Goal: Answer question/provide support

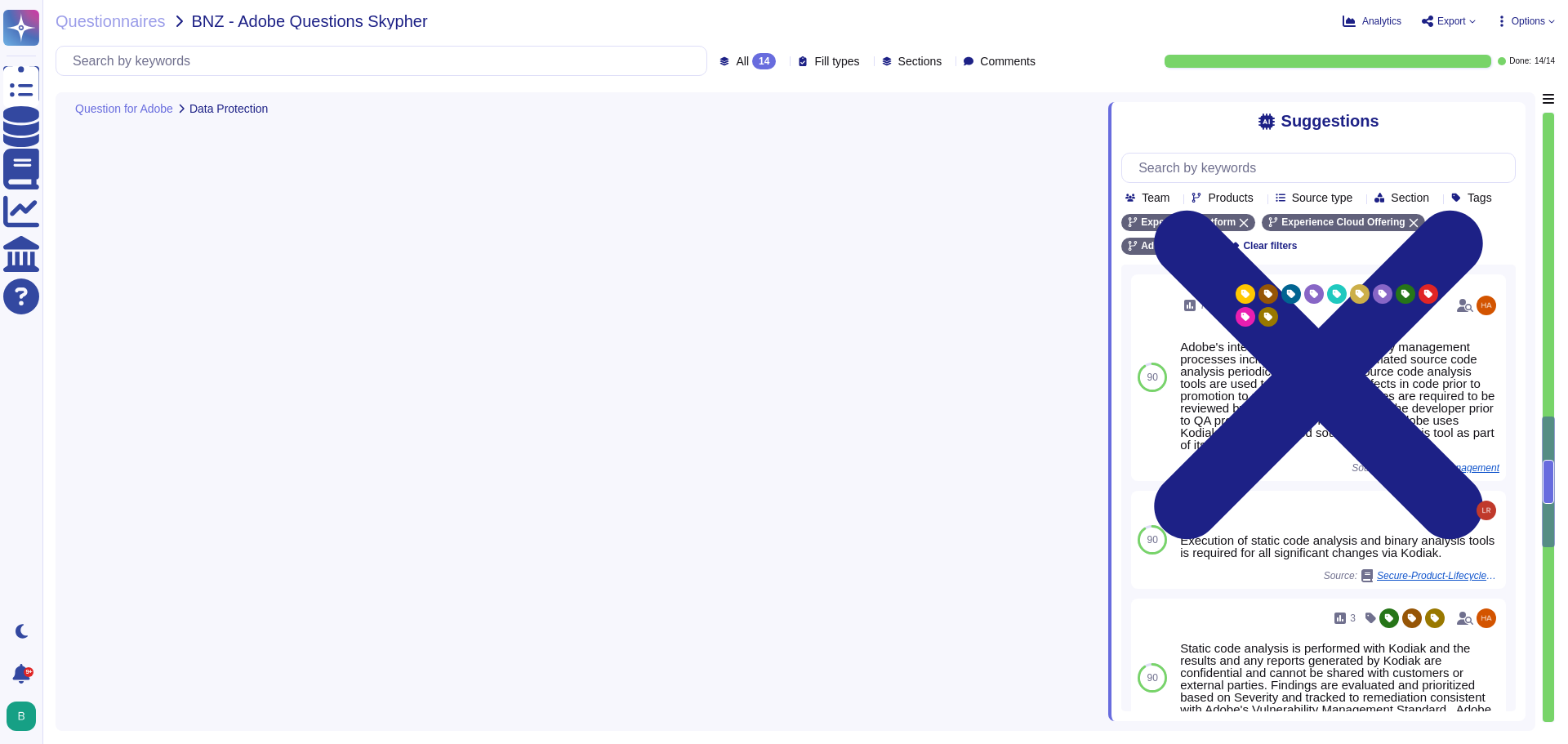
type textarea "Lorem ipsu dol sita co adi elitsedd eius temp incididunt (UTL) etdo mag aliquae…"
type textarea "At Adobe, we have a robust Secure Product Lifecycle (SPLC) Process that include…"
type textarea "A Security Incident and Event Management (SIEM) solution is used to perform his…"
type textarea "Network segmentation is implemented within the Adobe services production enviro…"
type textarea "Yes, the code is scanned for attacks such as: - Recursive Elements - Resource H…"
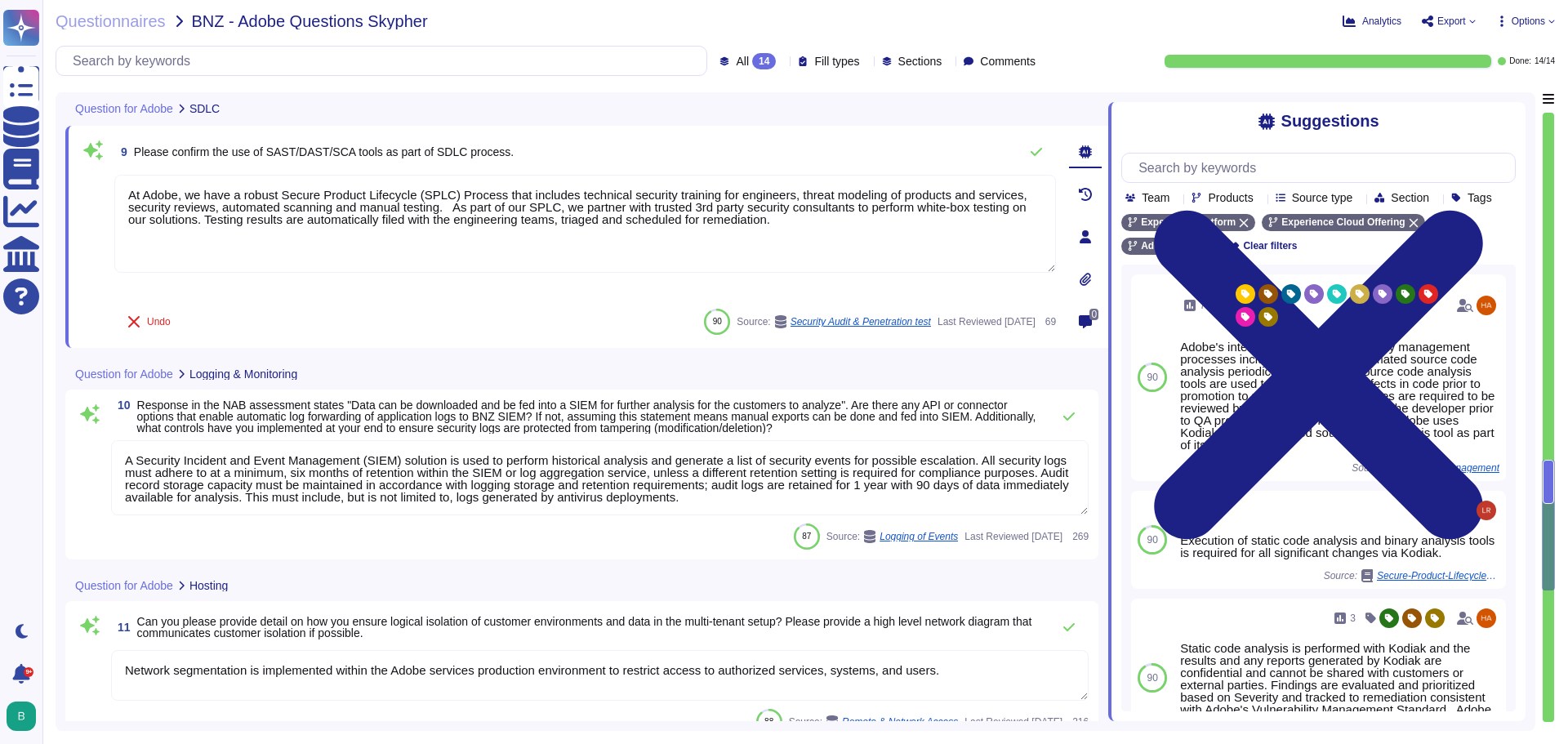
scroll to position [1645, 0]
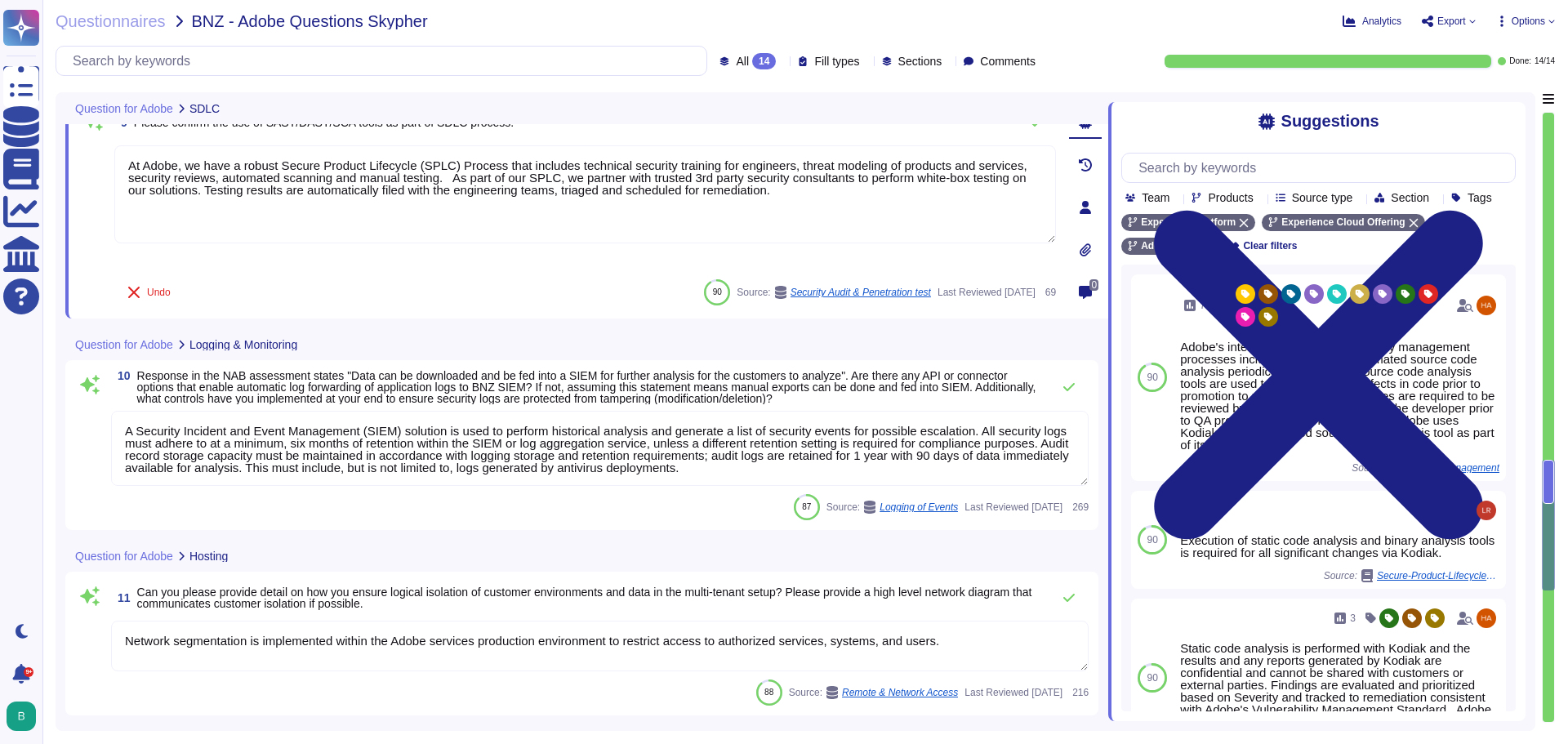
type textarea "E-mail and text messaging are not in scope in the context of this offering."
drag, startPoint x: 755, startPoint y: 470, endPoint x: 117, endPoint y: 425, distance: 639.6
click at [117, 425] on textarea "A Security Incident and Event Management (SIEM) solution is used to perform his…" at bounding box center [600, 448] width 978 height 75
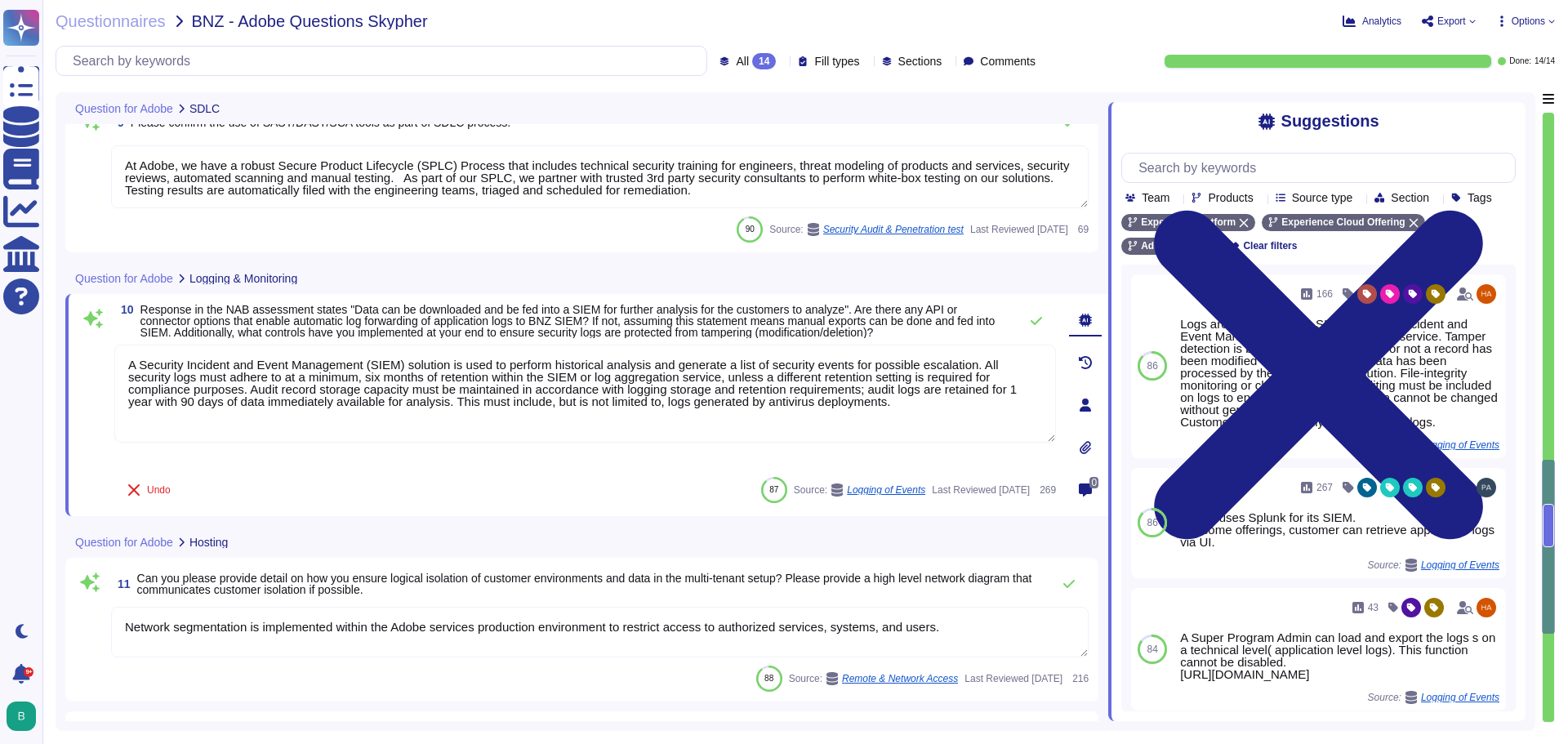
click at [244, 471] on div "10 Response in the NAB assessment states "Data can be downloaded and be fed int…" at bounding box center [567, 405] width 978 height 203
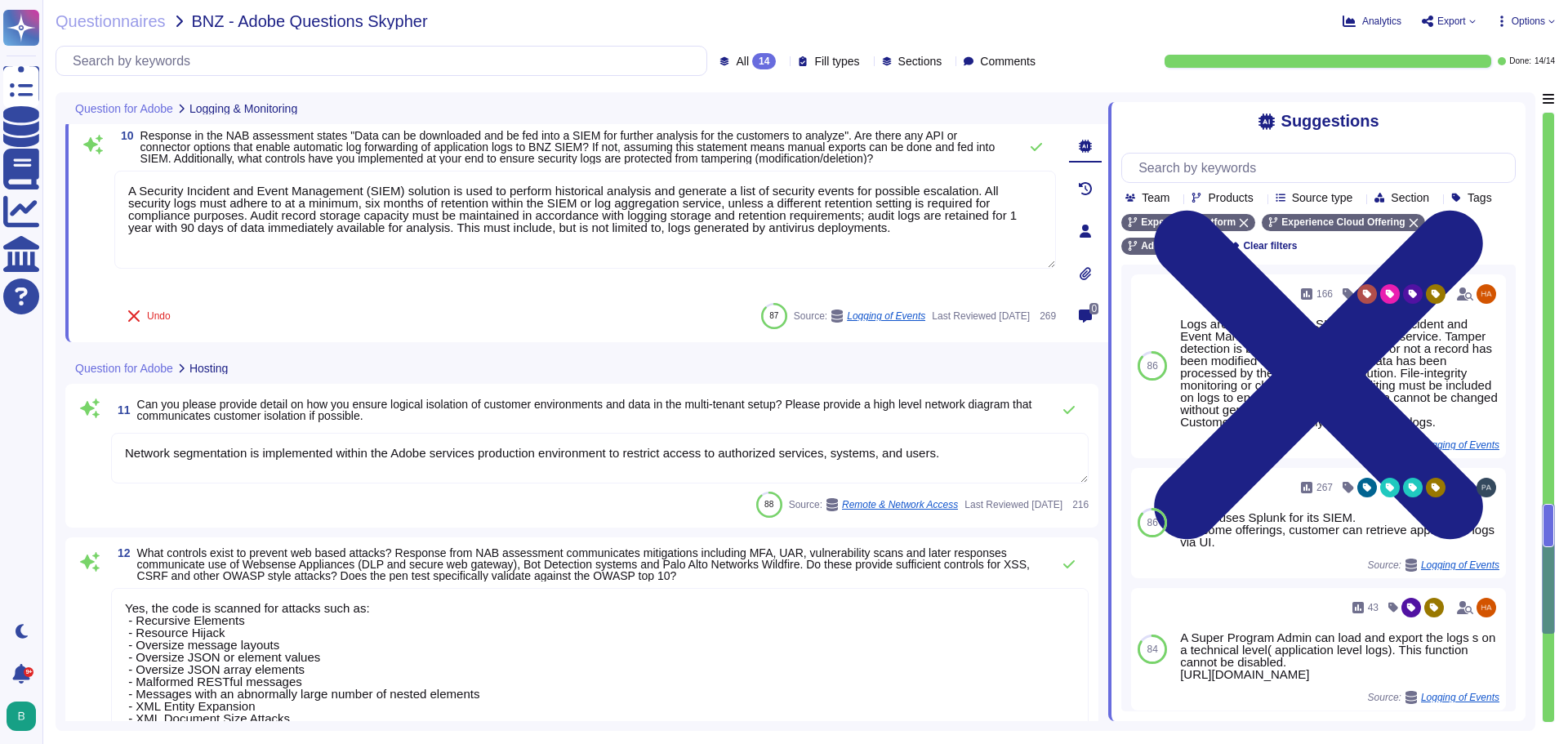
type textarea "No. Adobe hasn't received anything from ICO in the last 3 years for a data beac…"
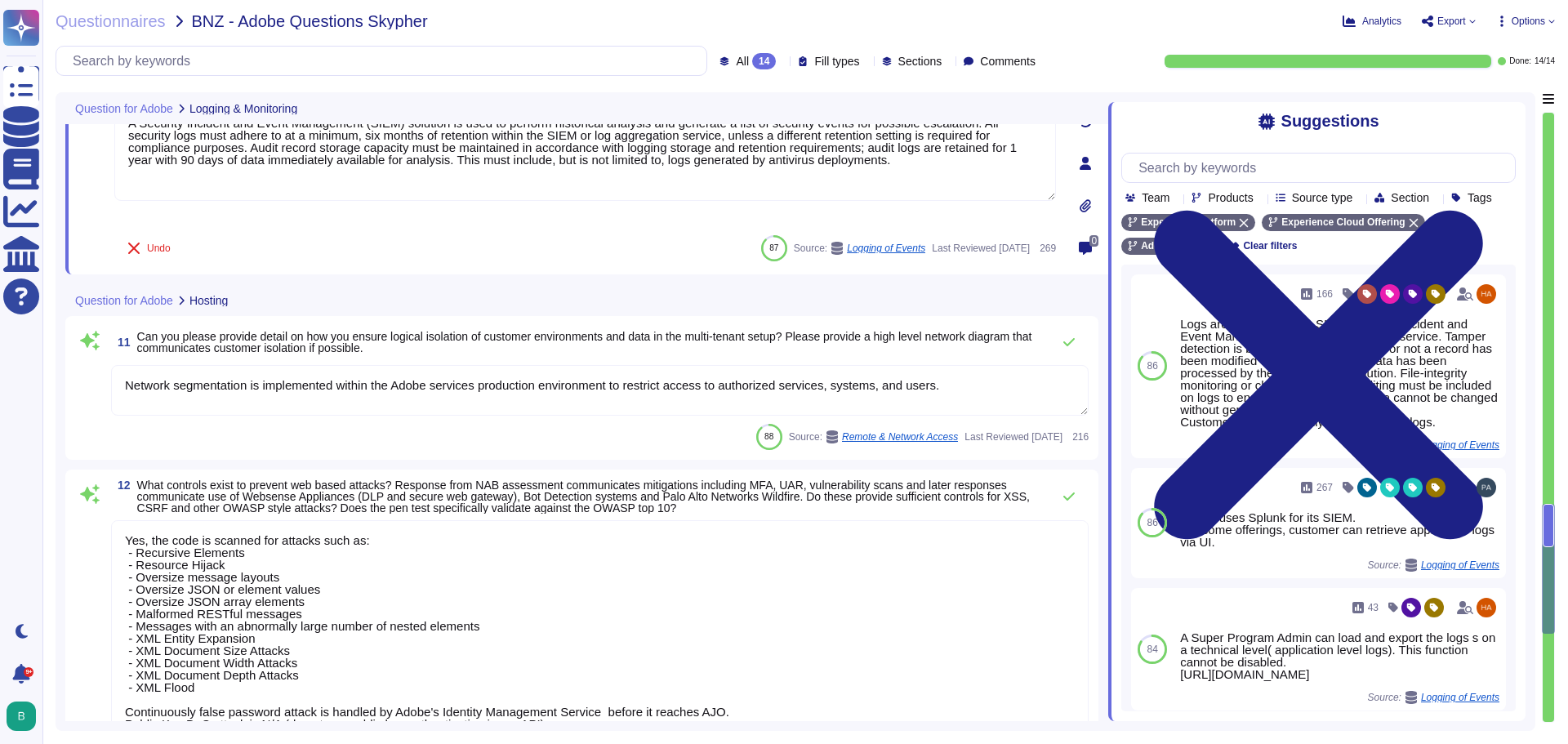
scroll to position [1890, 0]
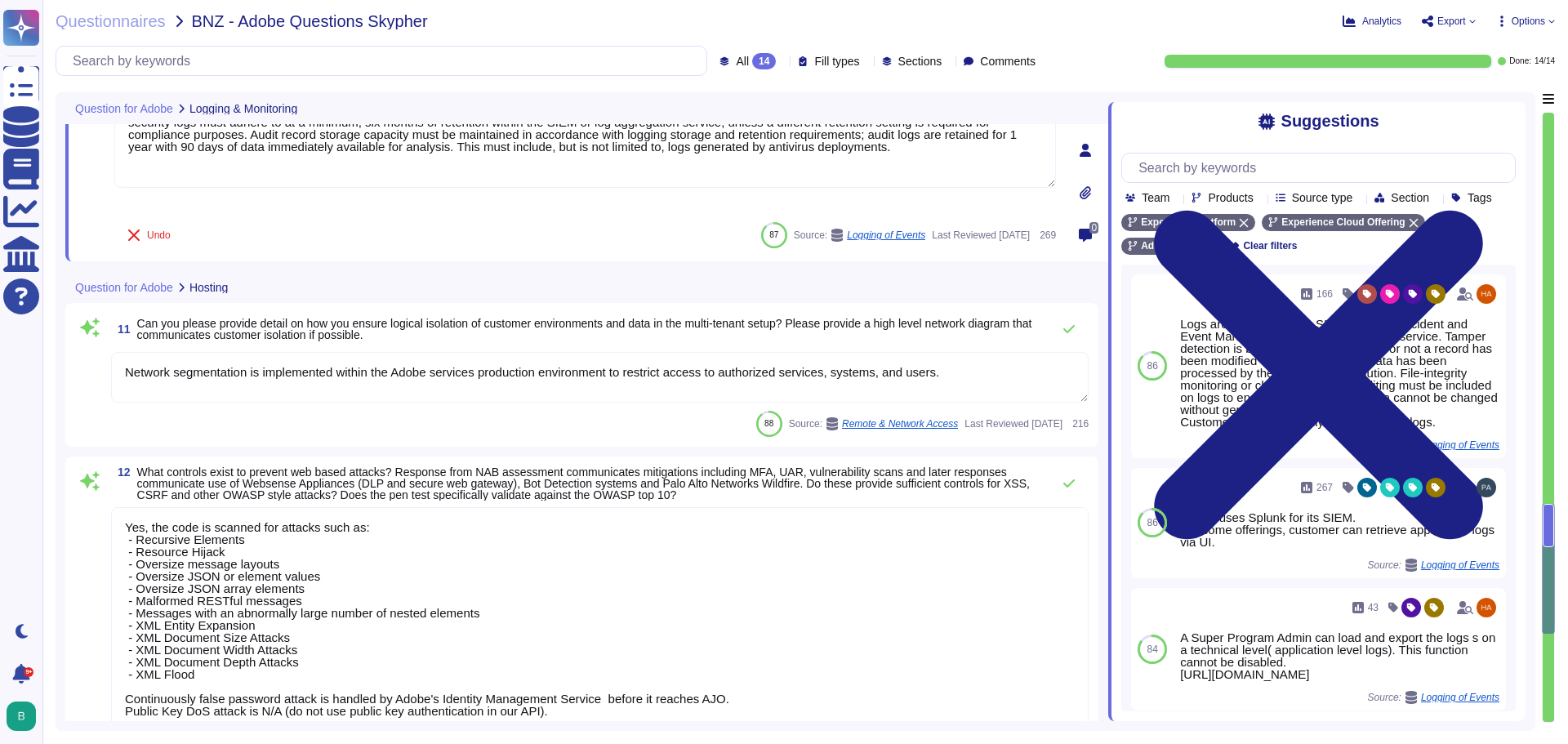
drag, startPoint x: 946, startPoint y: 374, endPoint x: 118, endPoint y: 365, distance: 828.0
click at [118, 365] on textarea "Network segmentation is implemented within the Adobe services production enviro…" at bounding box center [600, 377] width 978 height 51
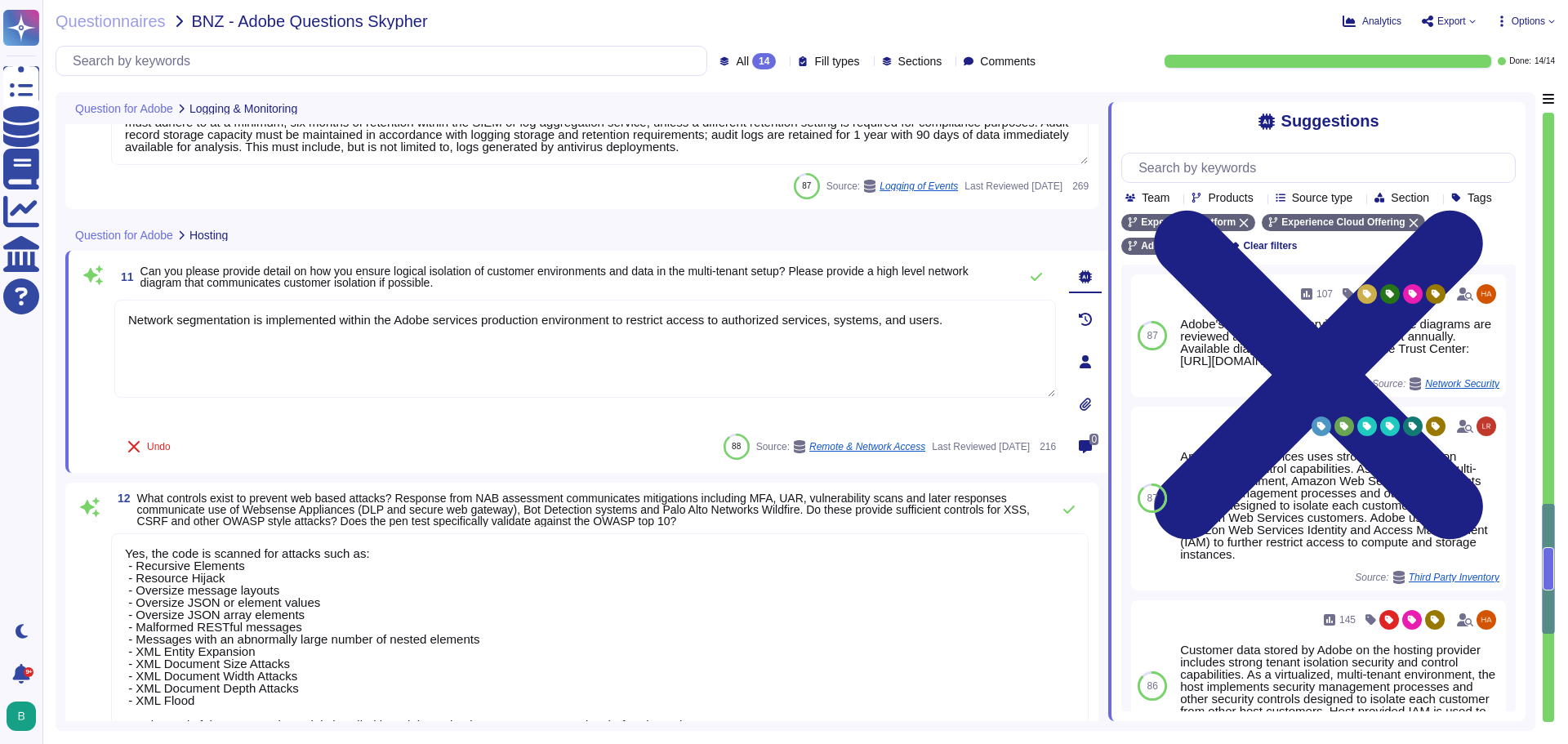
click at [194, 357] on textarea "Network segmentation is implemented within the Adobe services production enviro…" at bounding box center [585, 348] width 941 height 98
click at [194, 683] on textarea "Yes, the code is scanned for attacks such as: - Recursive Elements - Resource H…" at bounding box center [600, 643] width 978 height 222
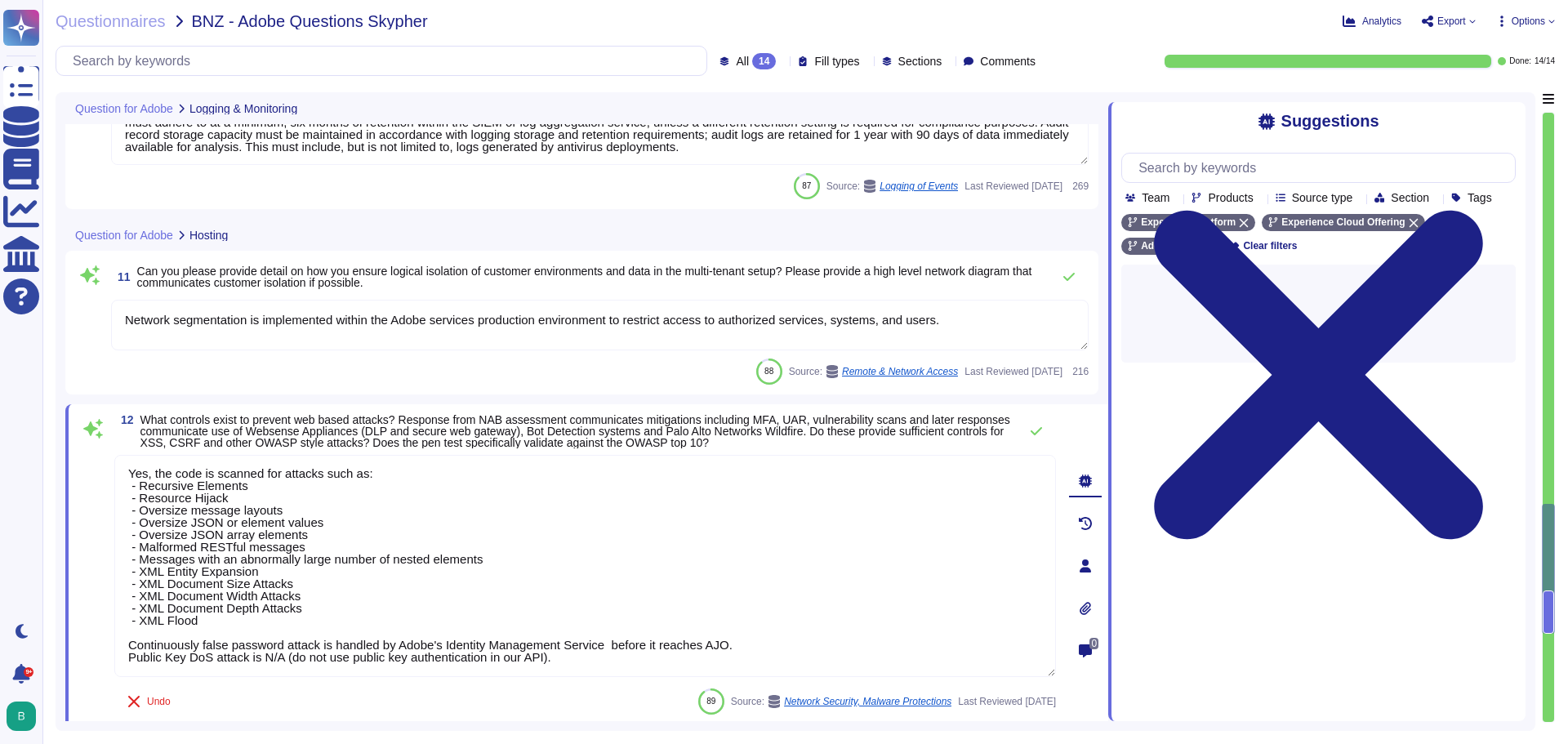
drag, startPoint x: 578, startPoint y: 657, endPoint x: 109, endPoint y: 471, distance: 504.5
click at [109, 471] on div "12 What controls exist to prevent web based attacks? Response from NAB assessme…" at bounding box center [567, 565] width 978 height 303
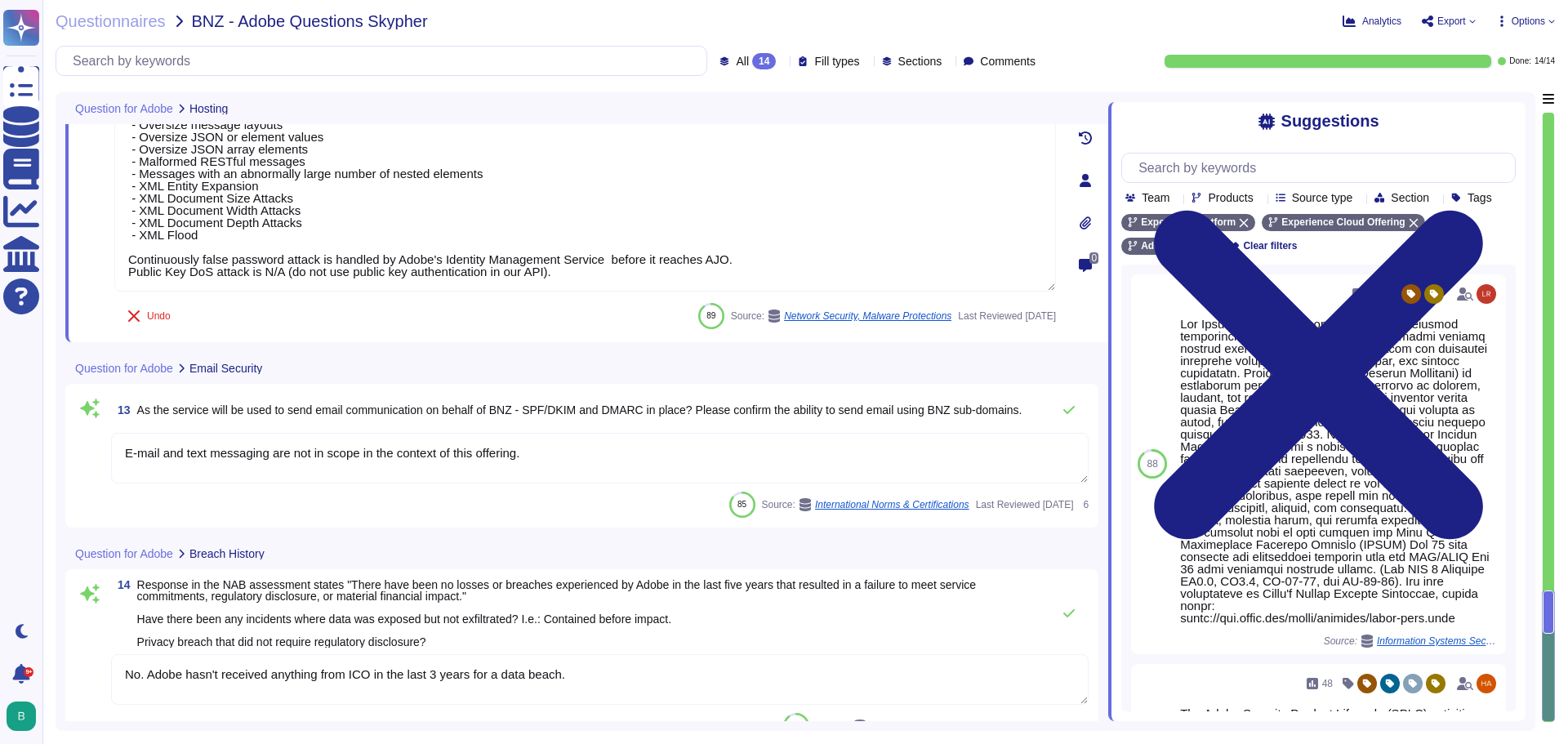
scroll to position [2294, 0]
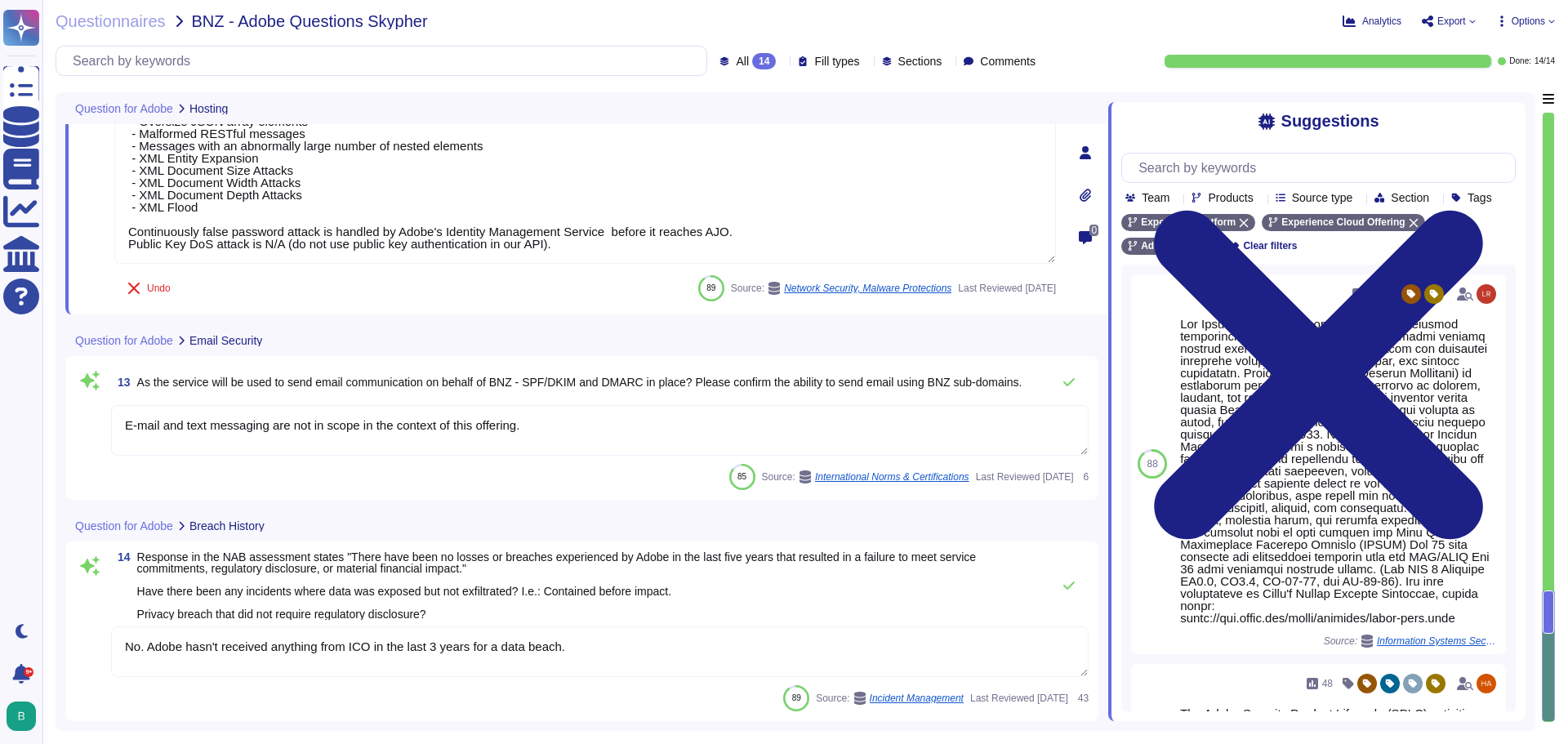
drag, startPoint x: 545, startPoint y: 434, endPoint x: 93, endPoint y: 412, distance: 452.5
click at [93, 412] on div "13 As the service will be used to send email communication on behalf of BNZ - S…" at bounding box center [581, 427] width 1013 height 124
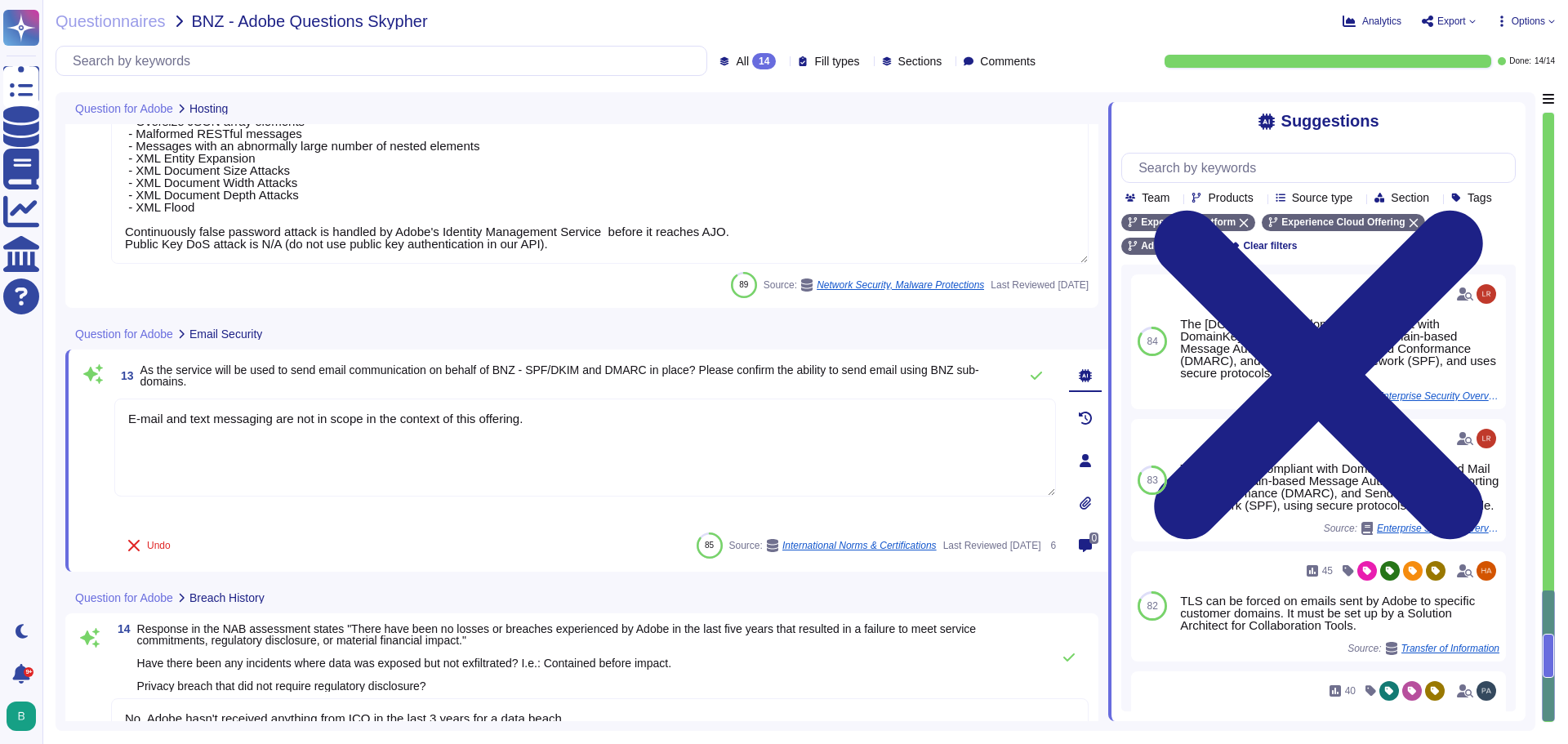
click at [353, 540] on div "Undo 85 Source: International Norms & Certifications Last Reviewed [DATE] 6" at bounding box center [585, 544] width 941 height 32
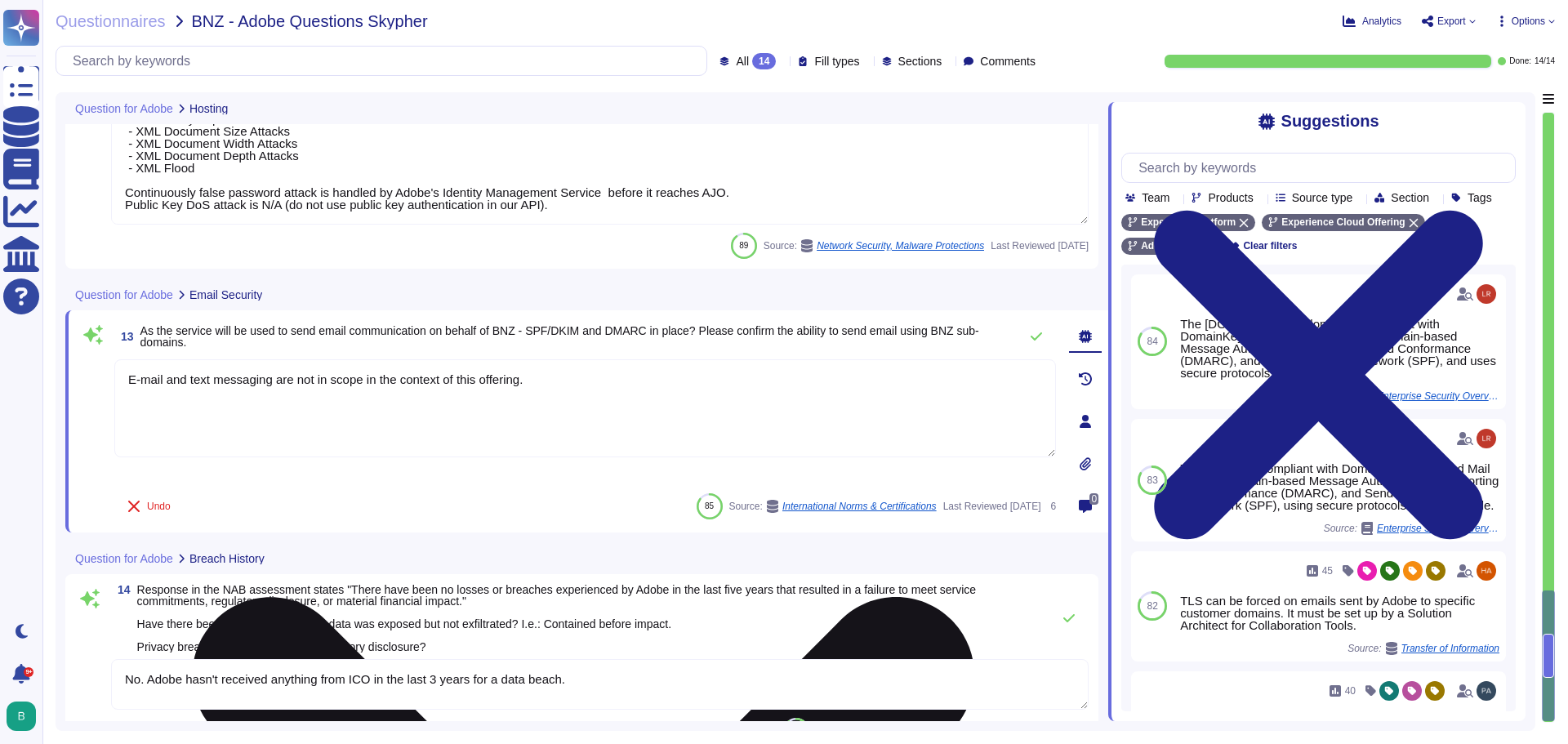
scroll to position [2365, 0]
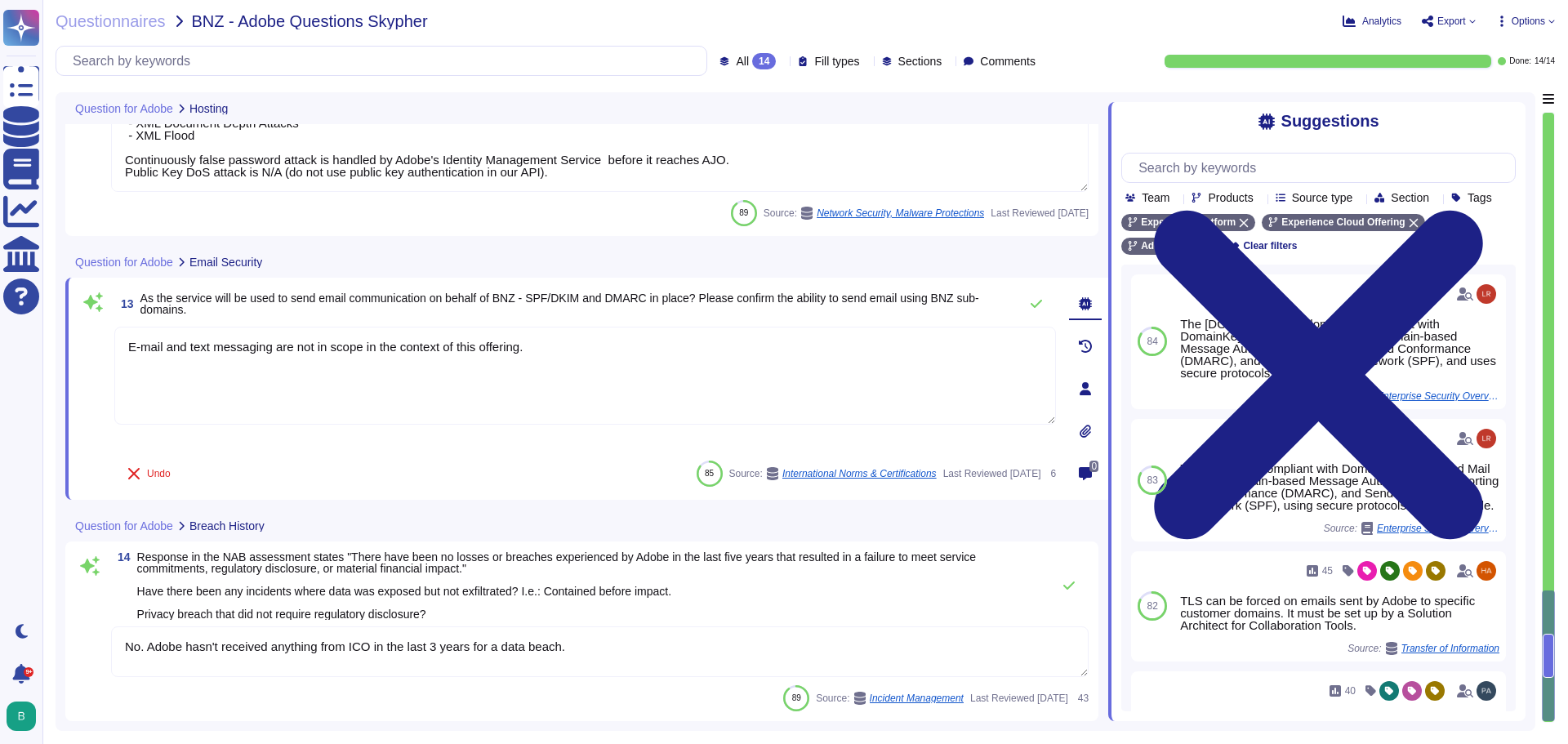
click at [532, 669] on textarea "No. Adobe hasn't received anything from ICO in the last 3 years for a data beac…" at bounding box center [600, 651] width 978 height 51
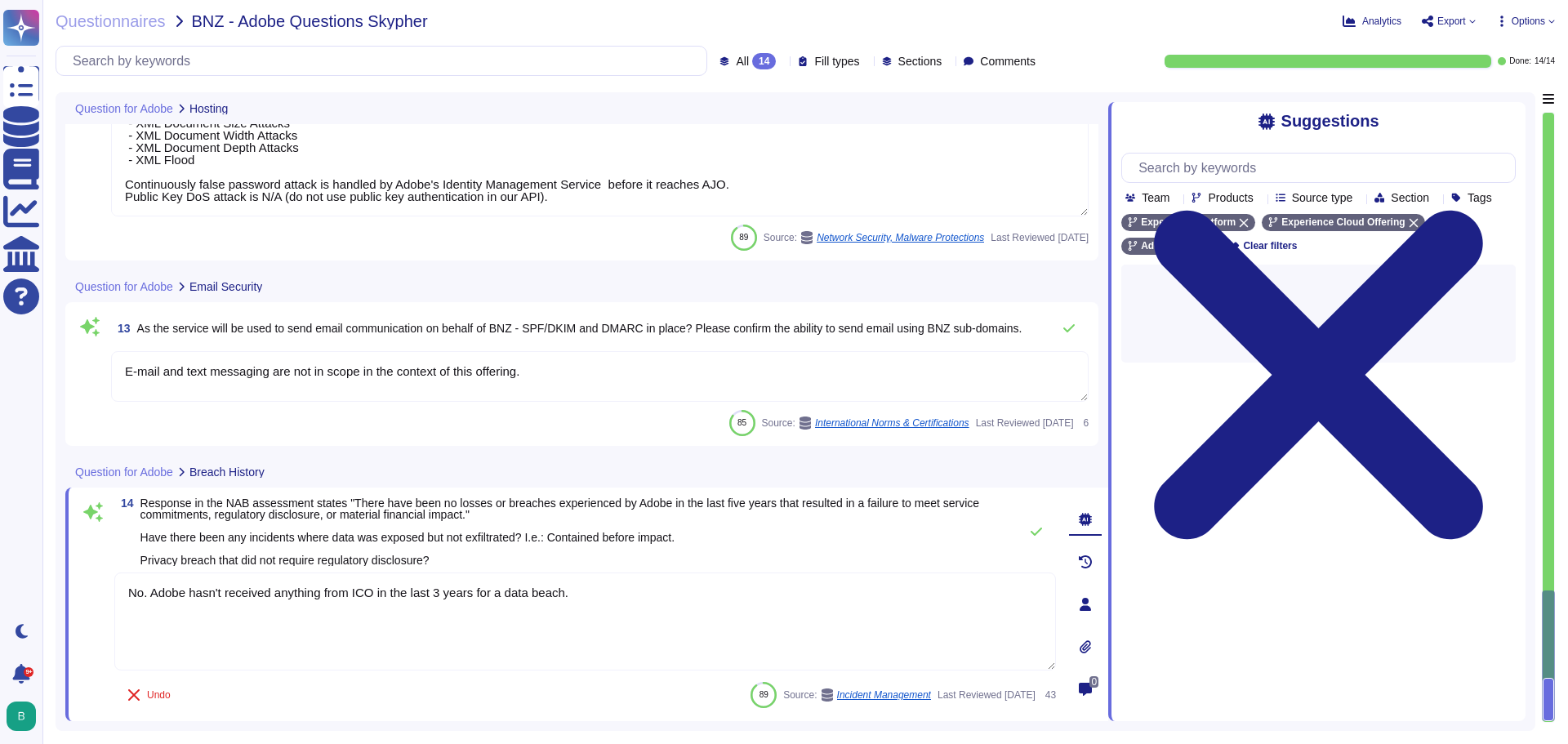
drag, startPoint x: 613, startPoint y: 601, endPoint x: 115, endPoint y: 584, distance: 498.3
click at [115, 584] on textarea "No. Adobe hasn't received anything from ICO in the last 3 years for a data beac…" at bounding box center [585, 621] width 941 height 98
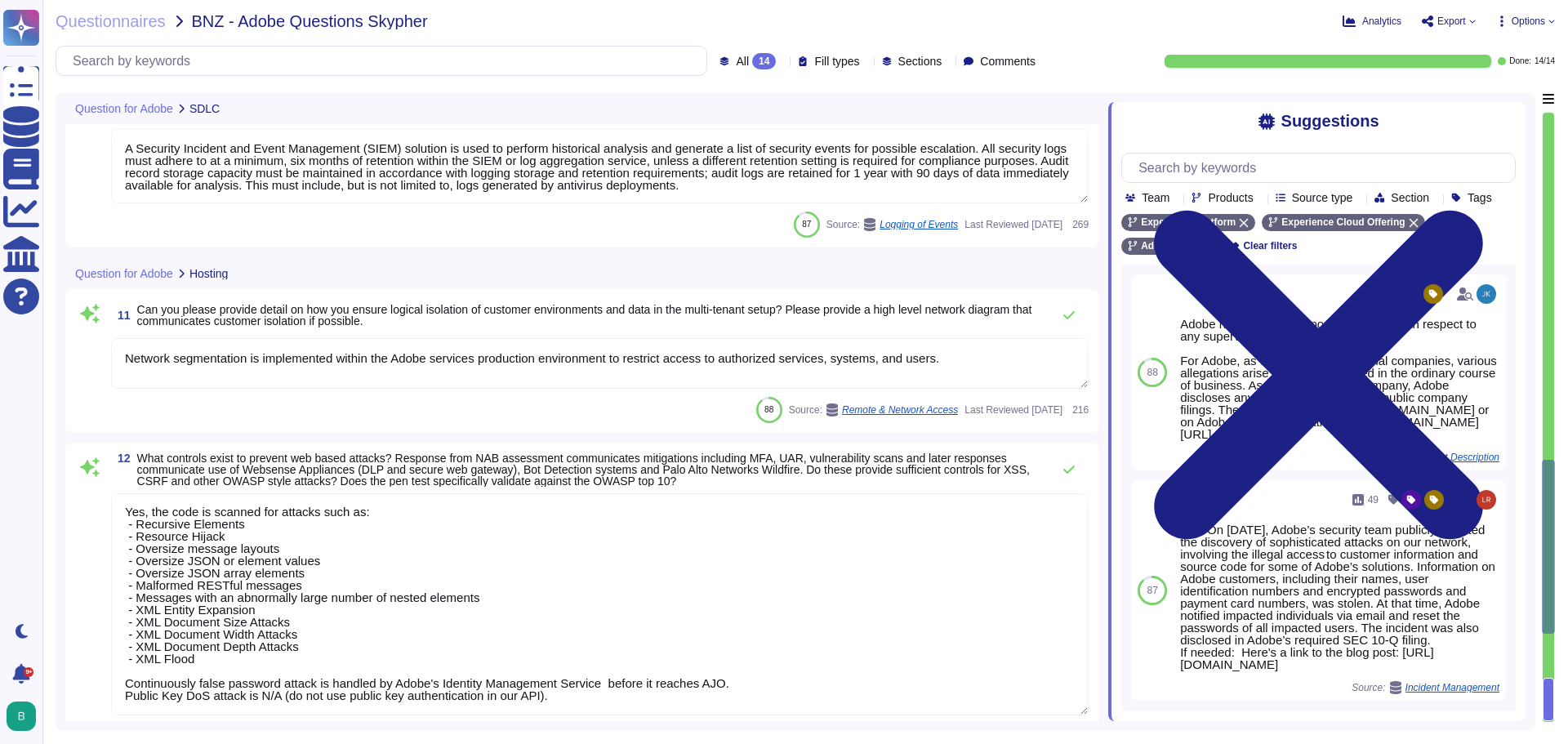
type textarea "At Adobe, we have a robust Secure Product Lifecycle (SPLC) Process that include…"
type textarea "A Security Incident and Event Management (SIEM) solution is used to perform his…"
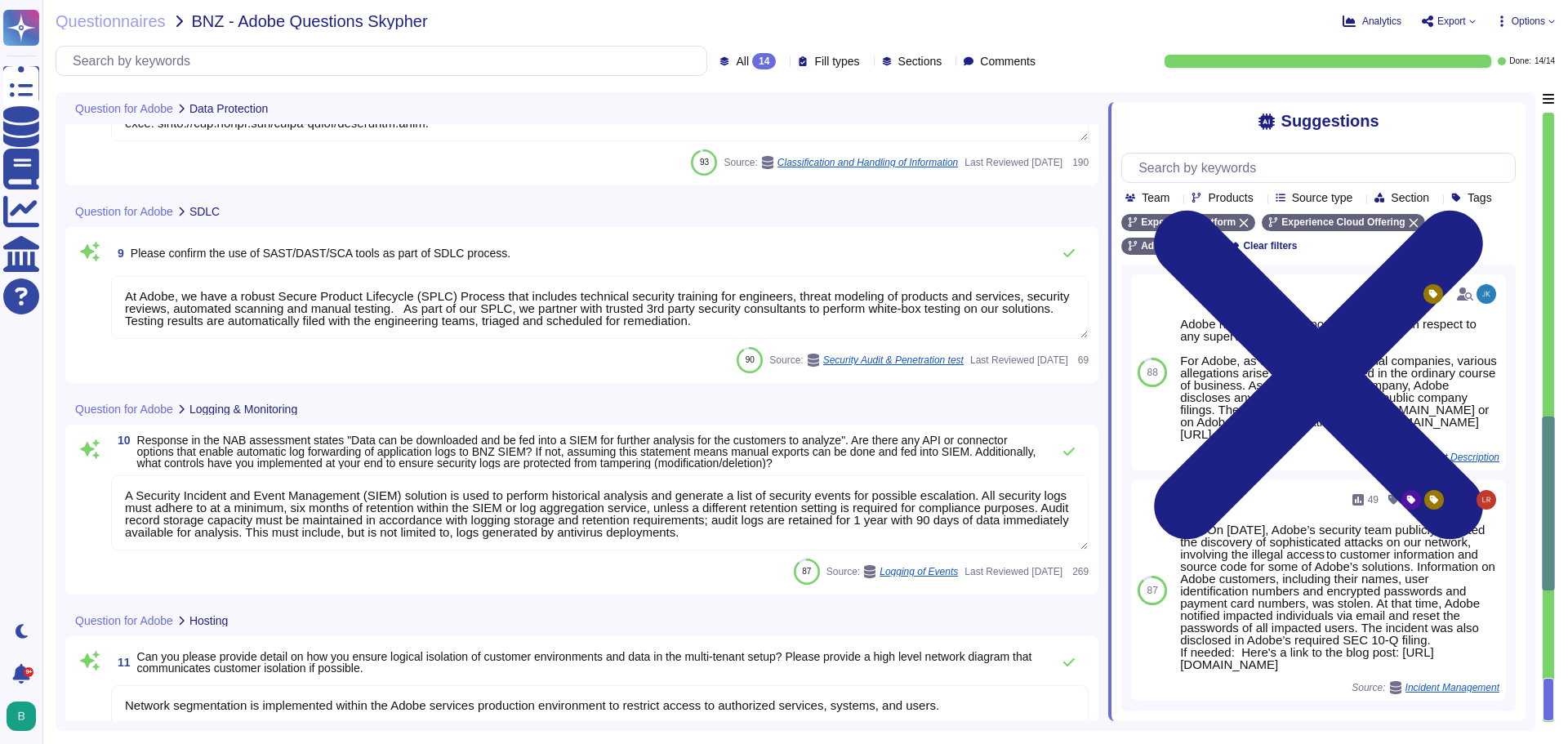
type textarea "Lorem ipsu dol sita co adi elitsedd eius temp incididunt (UTL) etdo mag aliquae…"
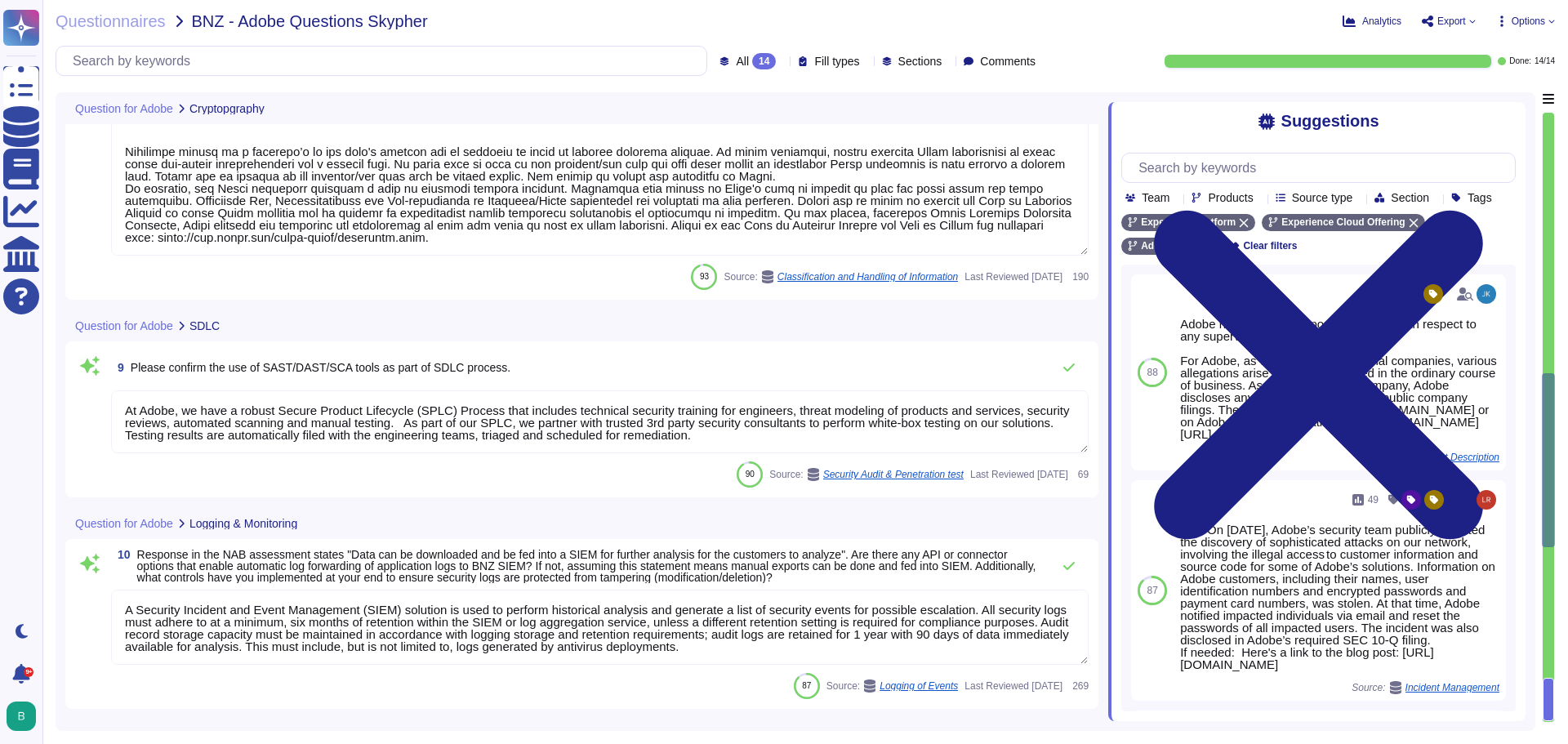
type textarea "Authorized service that provides certificates to be used by Adobe services."
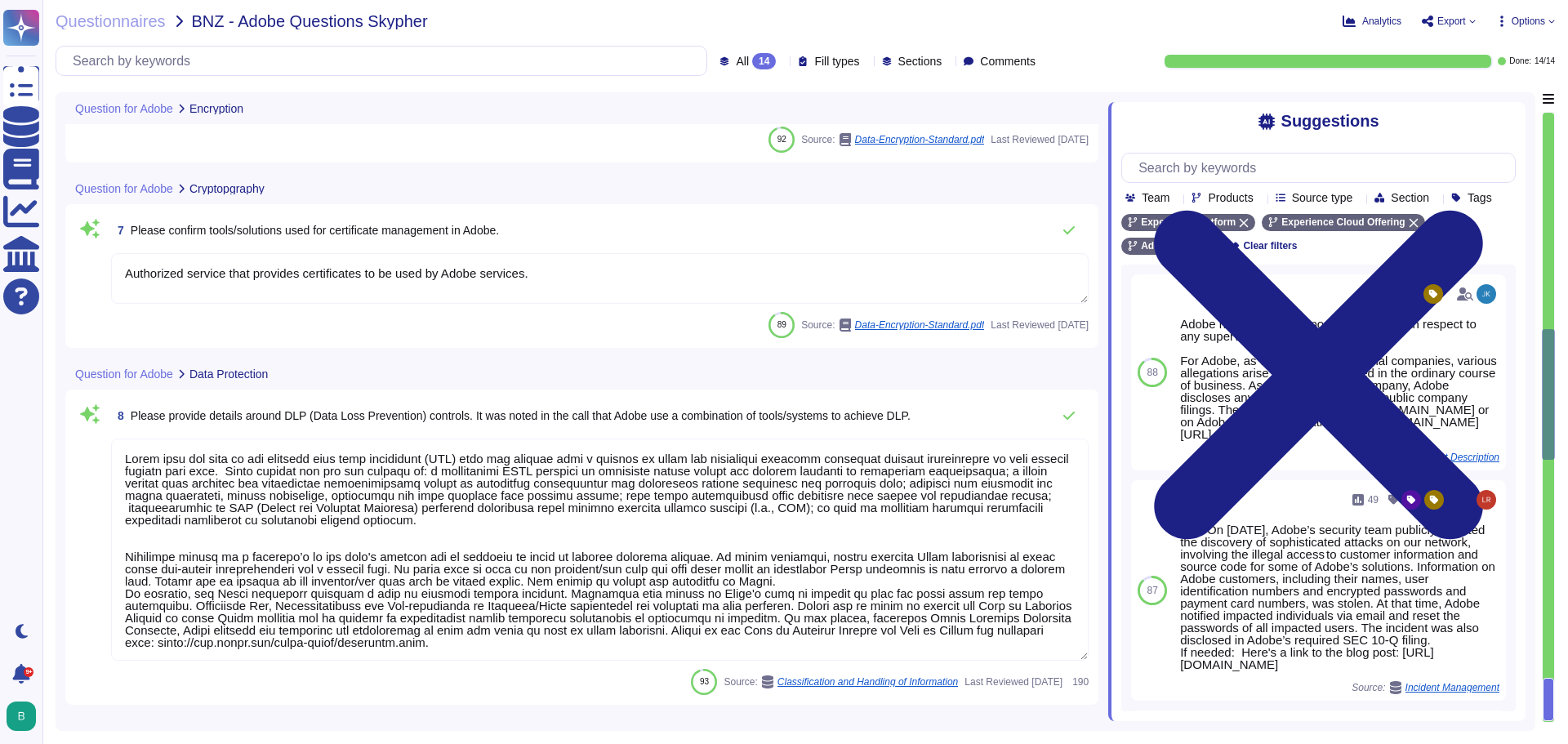
type textarea "Adobe uses TLS for administrative communications for its application. SFTP is a…"
type textarea "Supporting TLS 1.3 (or newer) is strongly suggested for existing services."
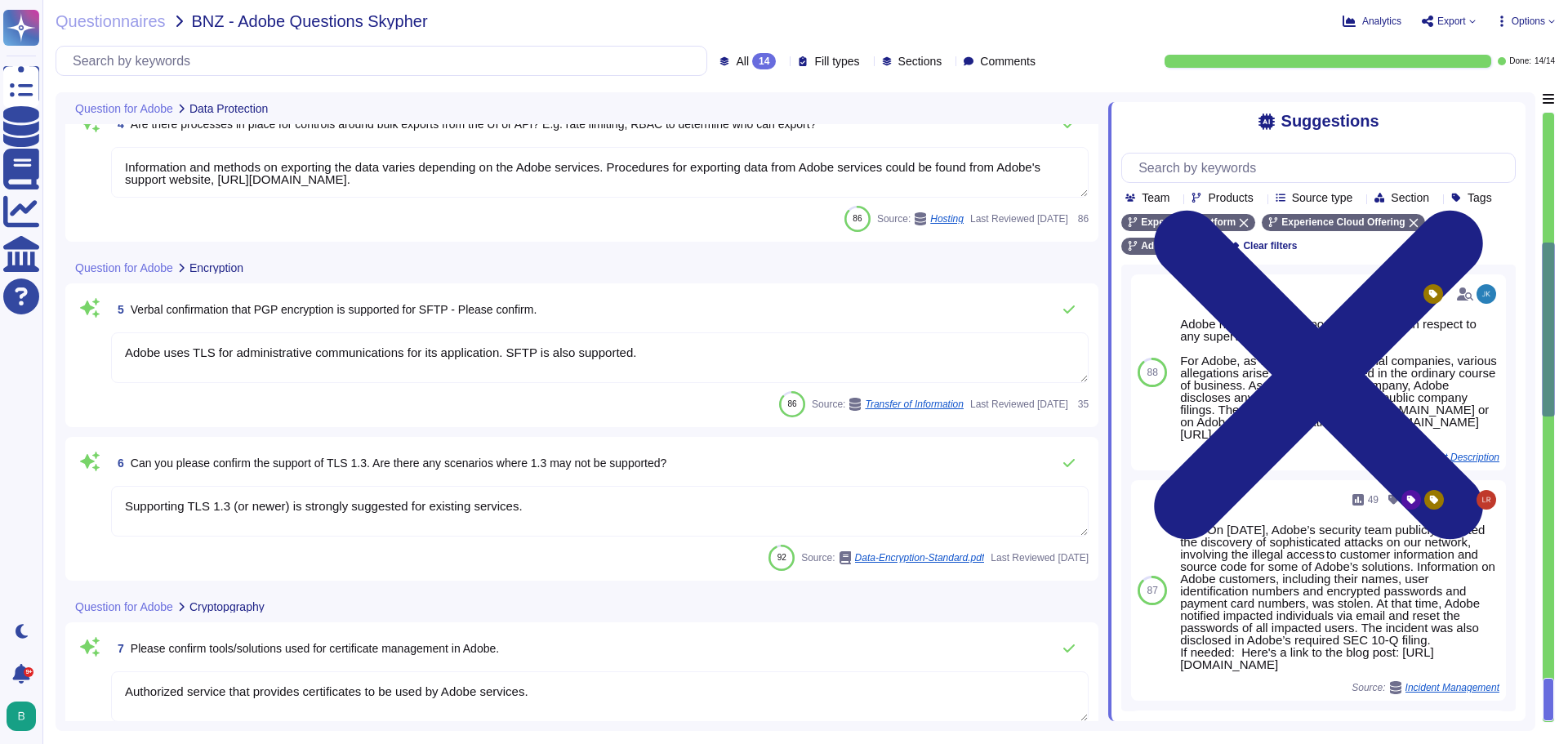
type textarea "Information and methods on exporting the data varies depending on the Adobe ser…"
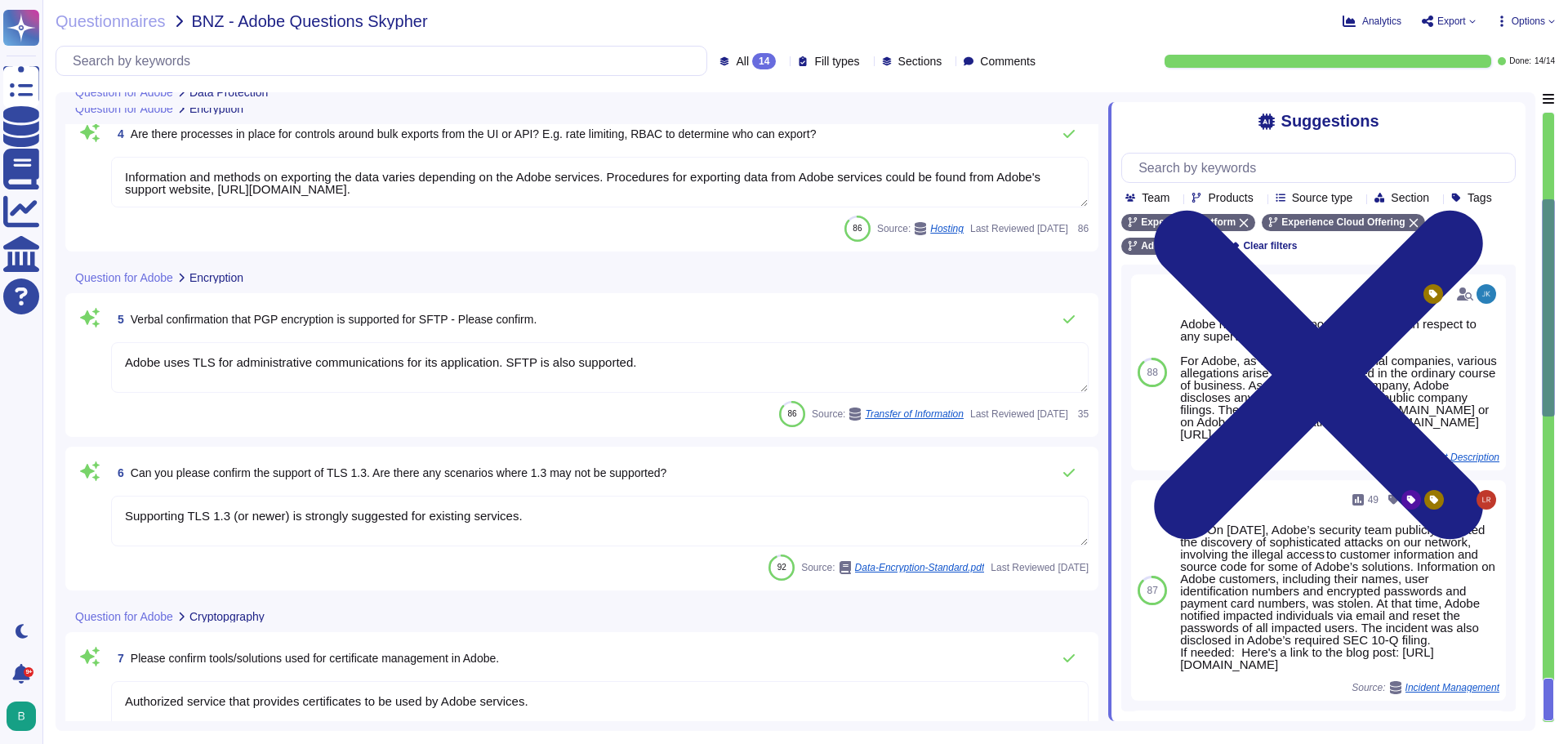
type textarea "We provide the ability for our customers to log-in securely and configure our s…"
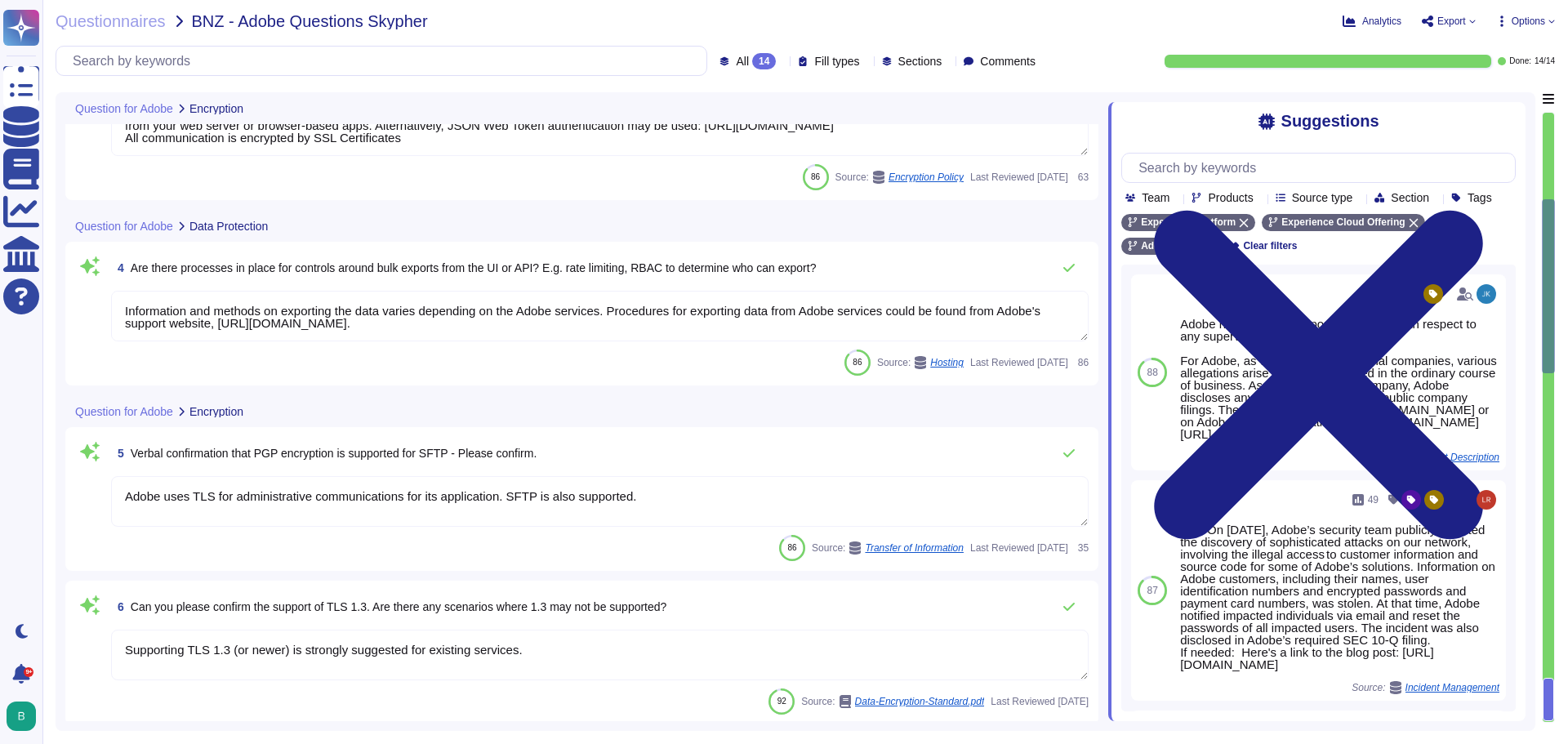
scroll to position [463, 0]
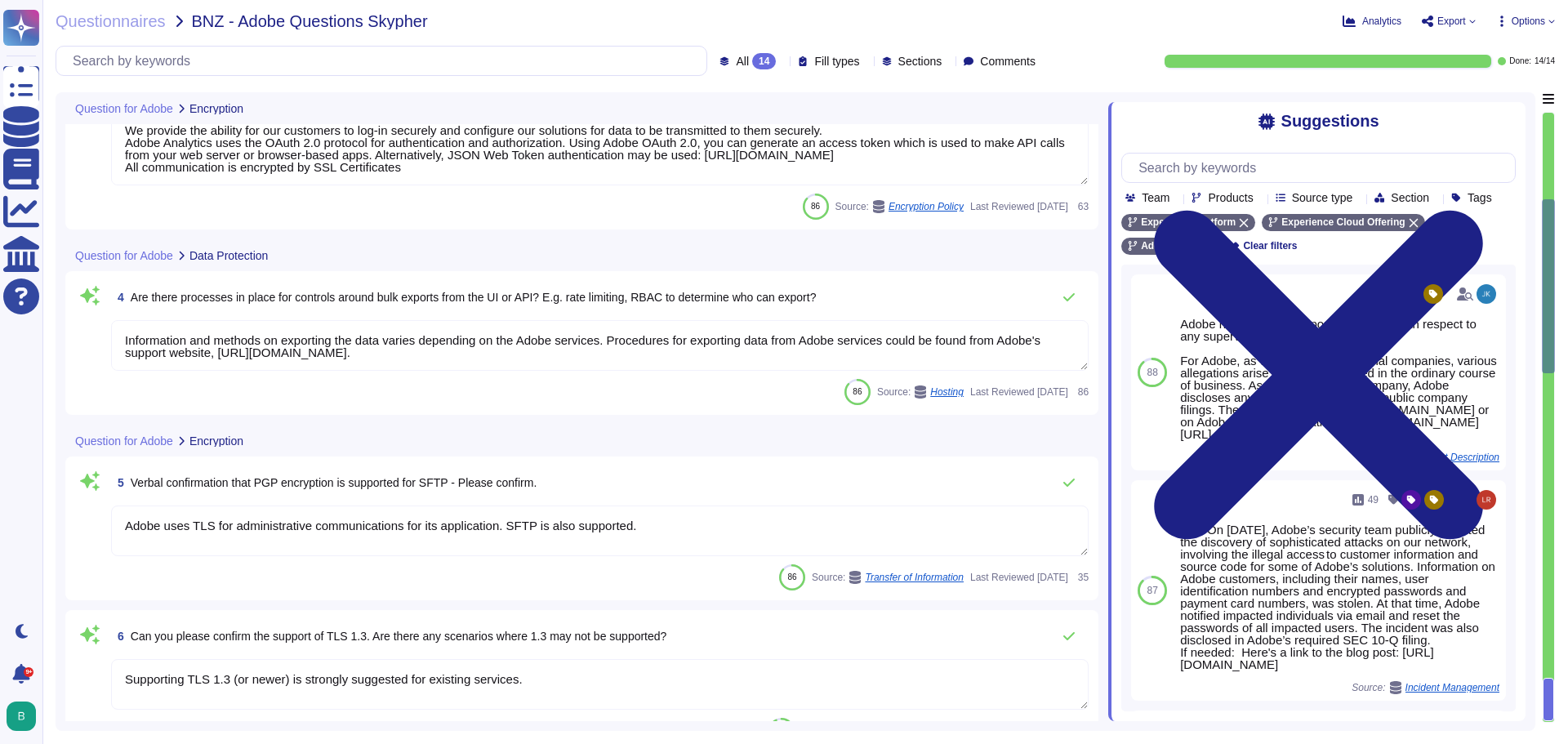
click at [474, 344] on textarea "Information and methods on exporting the data varies depending on the Adobe ser…" at bounding box center [600, 345] width 978 height 51
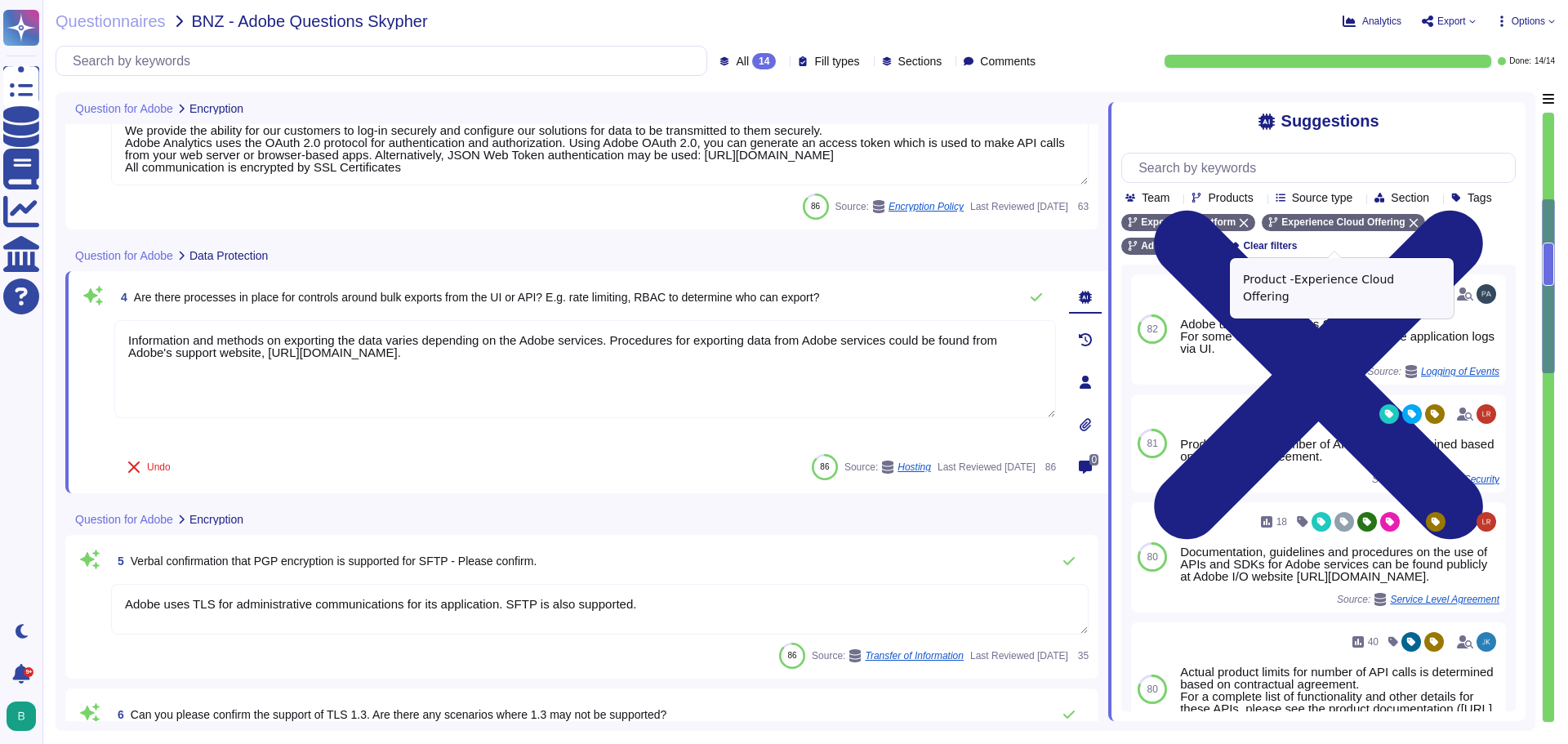
click at [1408, 228] on icon at bounding box center [1413, 223] width 10 height 10
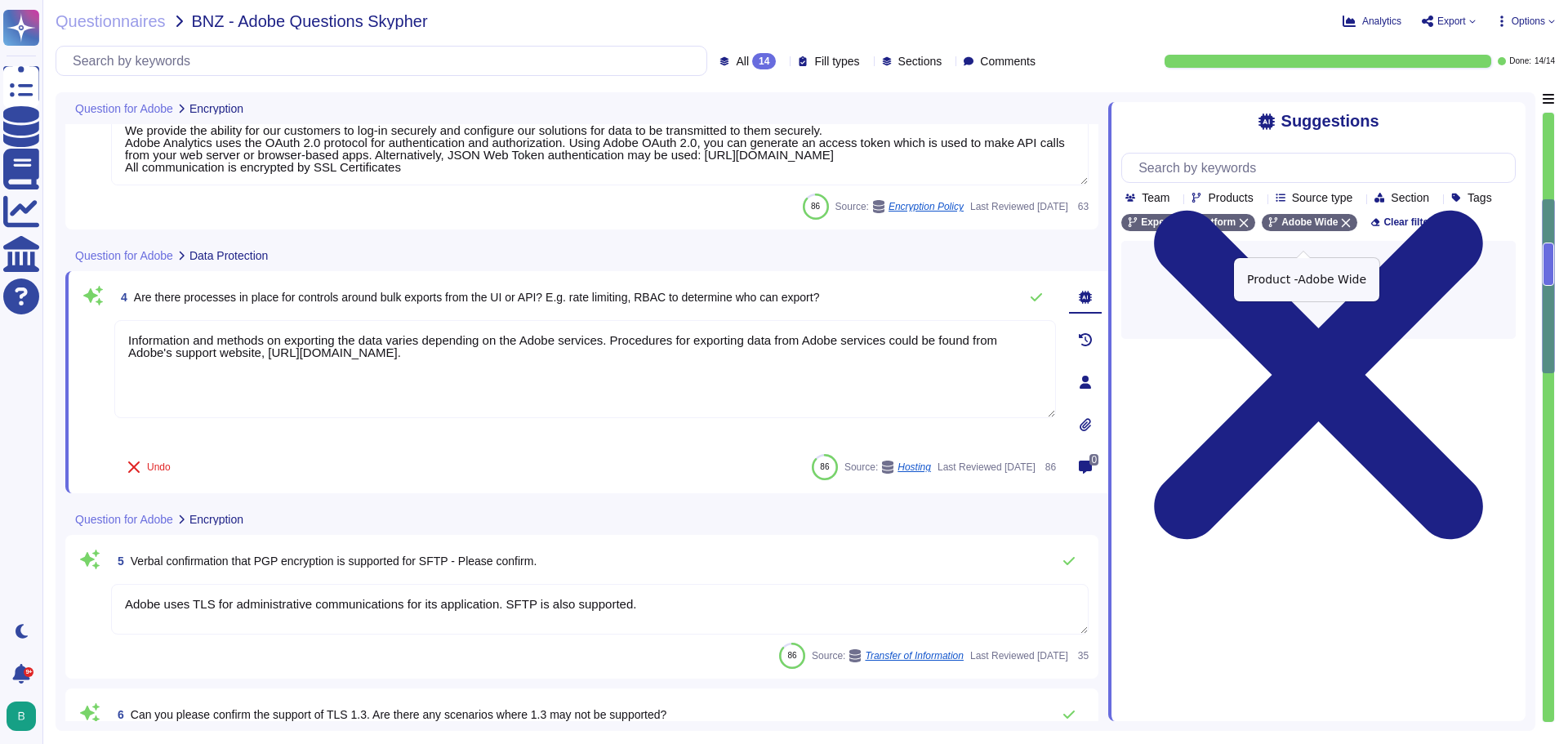
click at [1342, 228] on icon at bounding box center [1346, 223] width 9 height 9
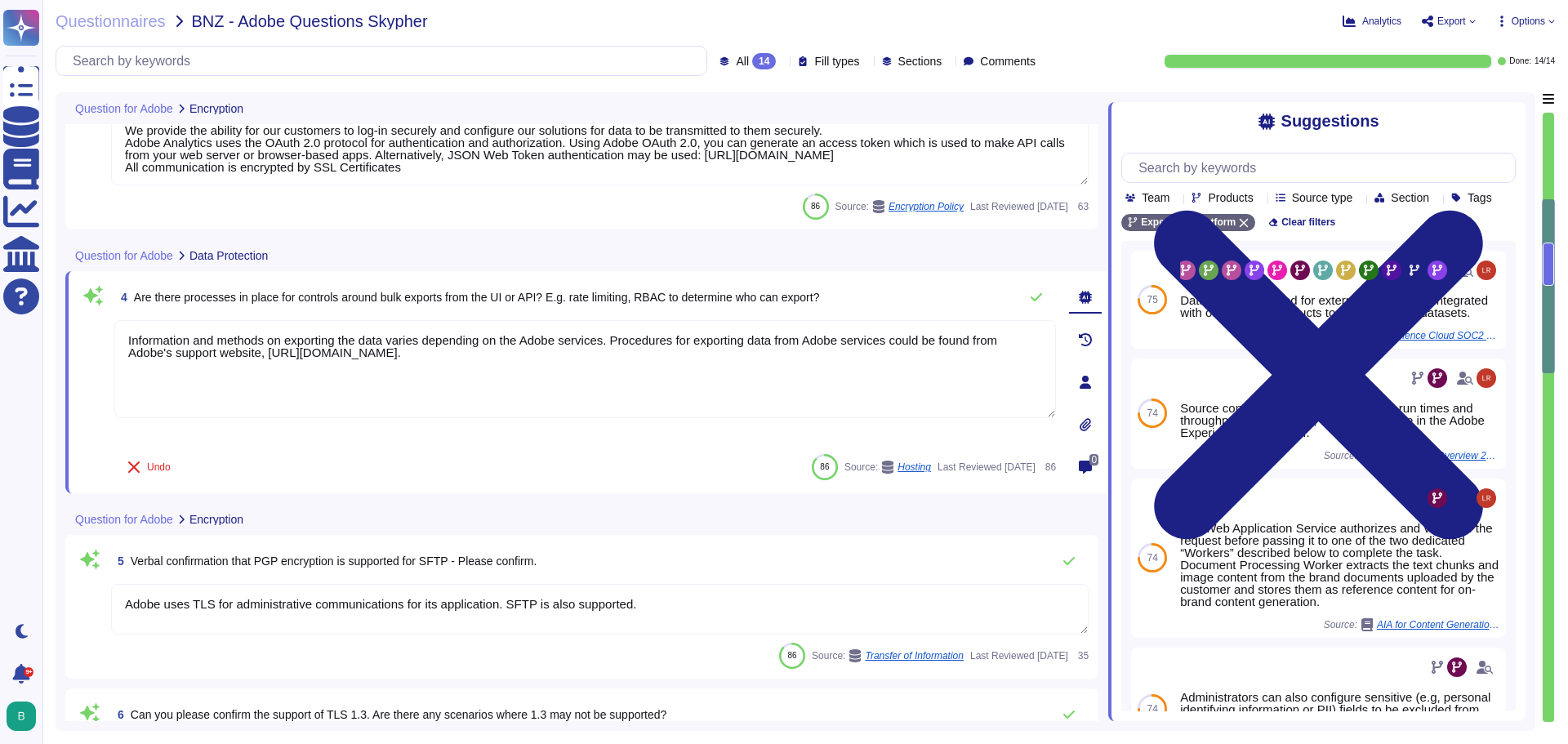
click at [544, 179] on textarea "We provide the ability for our customers to log-in securely and configure our s…" at bounding box center [600, 148] width 978 height 75
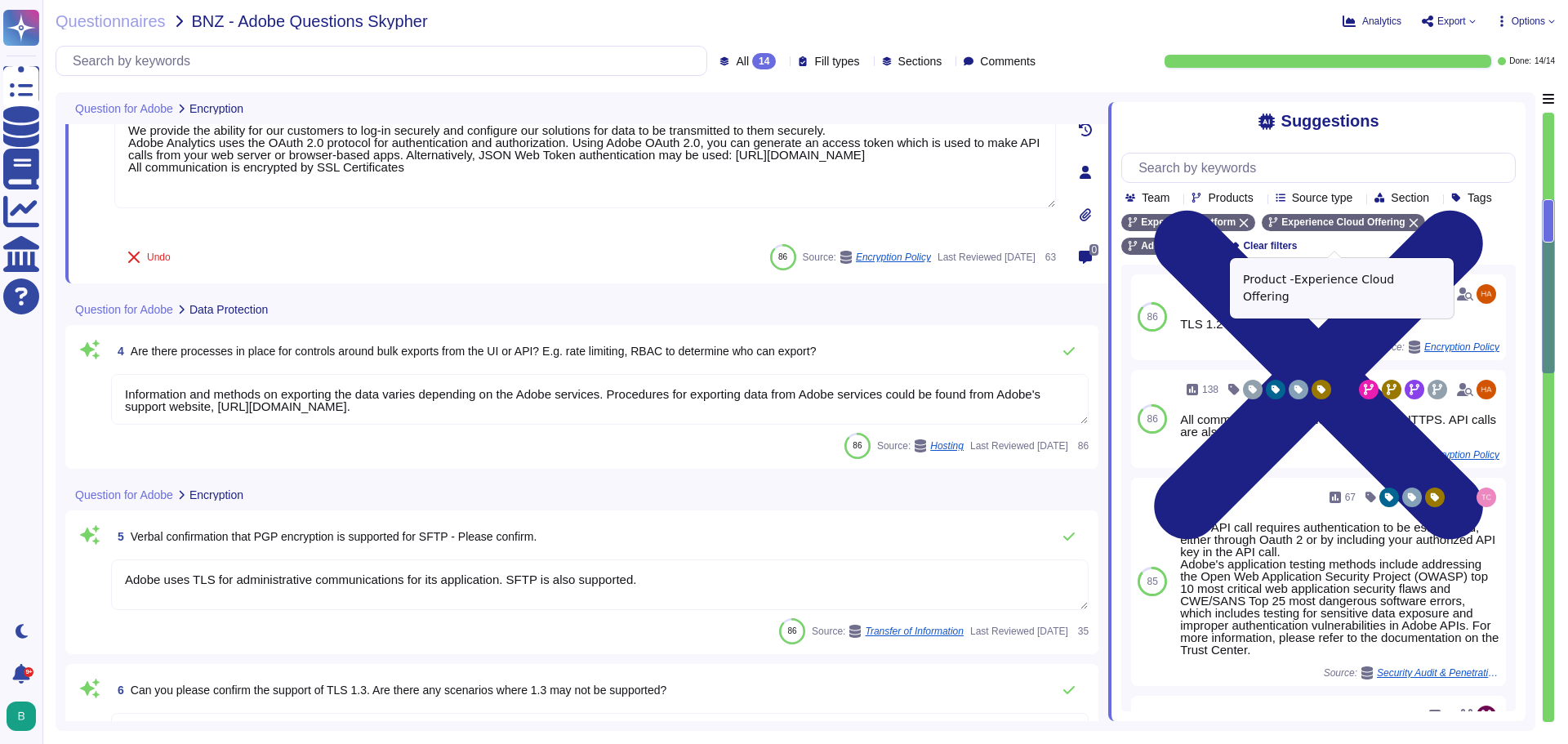
click at [1408, 228] on icon at bounding box center [1413, 223] width 10 height 10
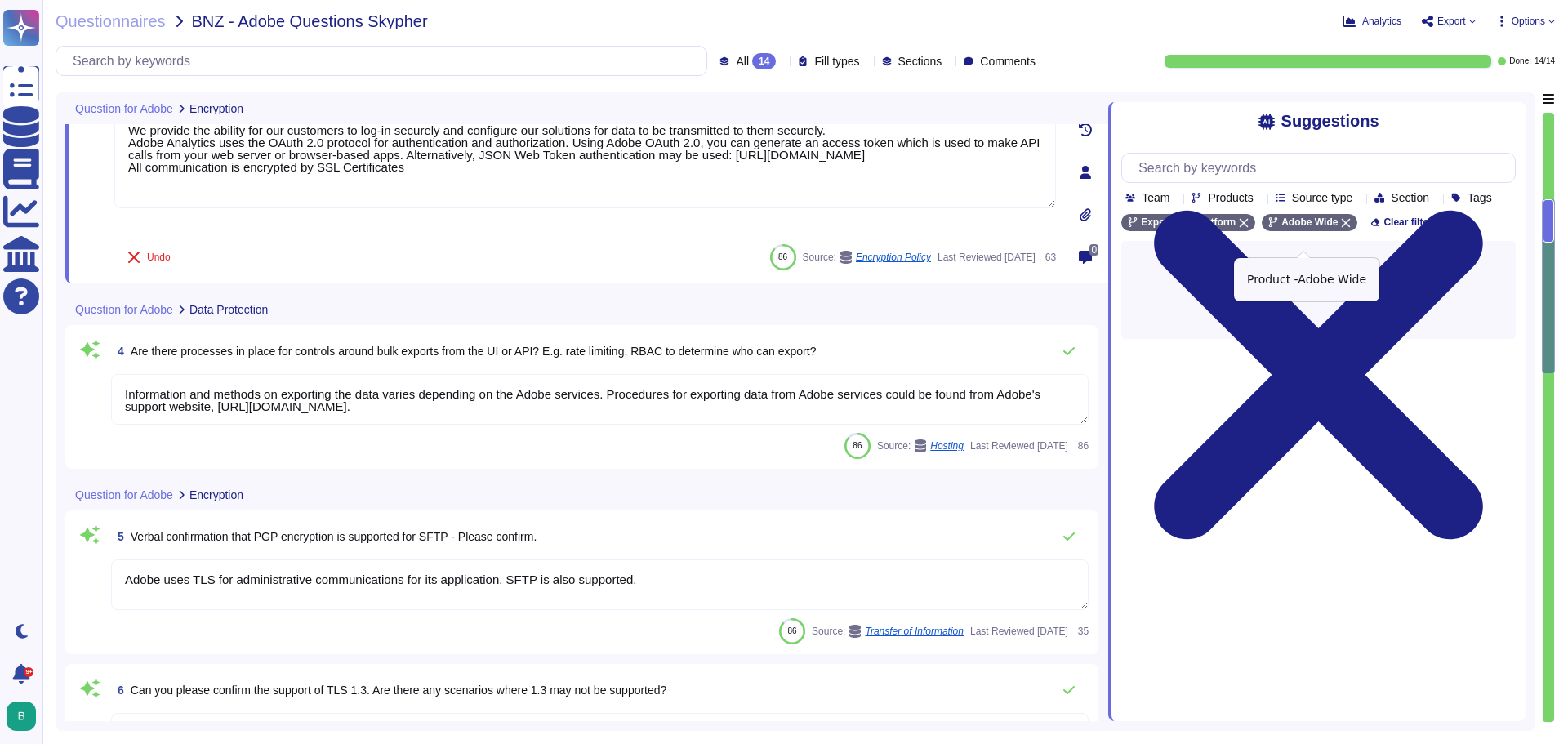
click at [1341, 228] on icon at bounding box center [1346, 223] width 10 height 10
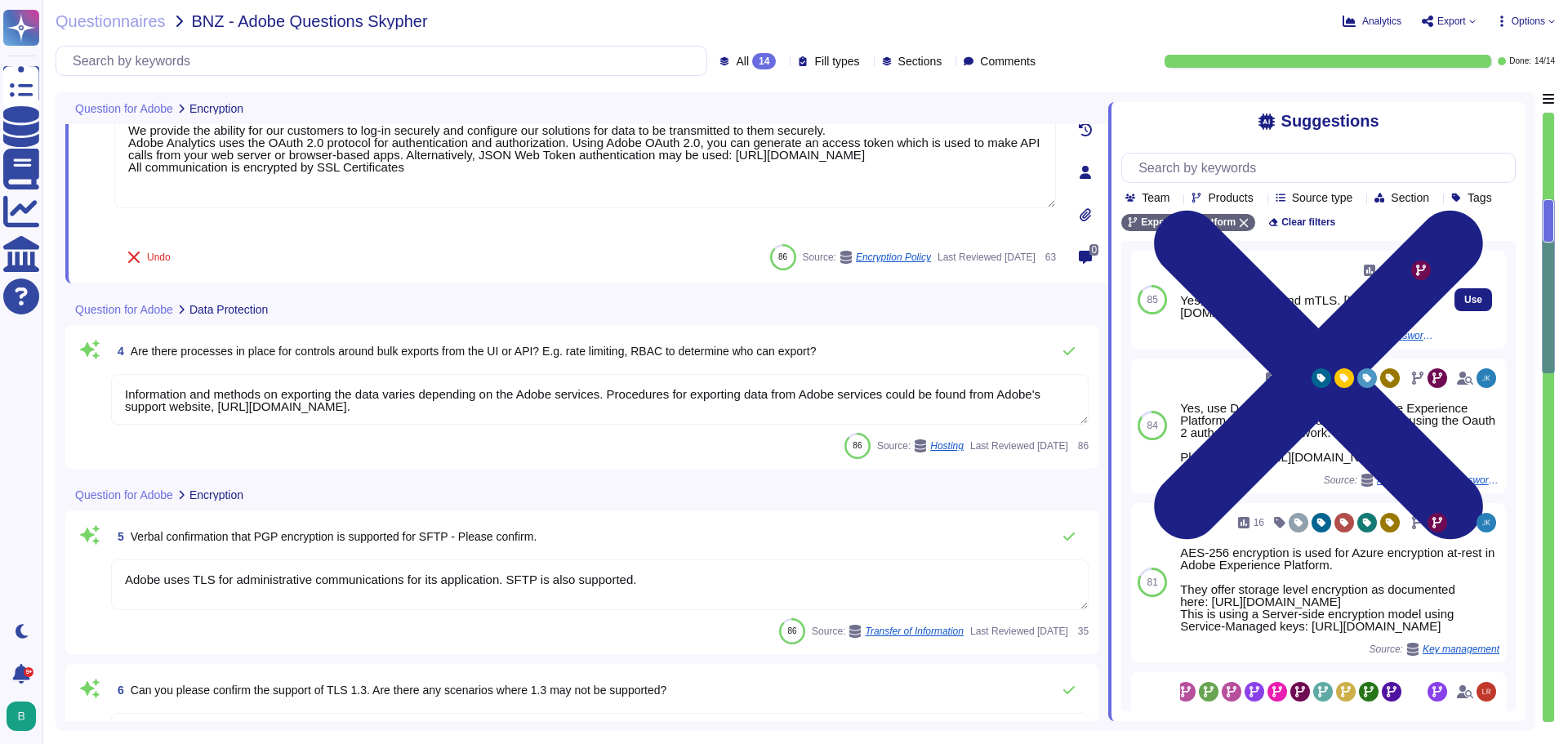
click at [1452, 347] on div "Use" at bounding box center [1473, 300] width 66 height 98
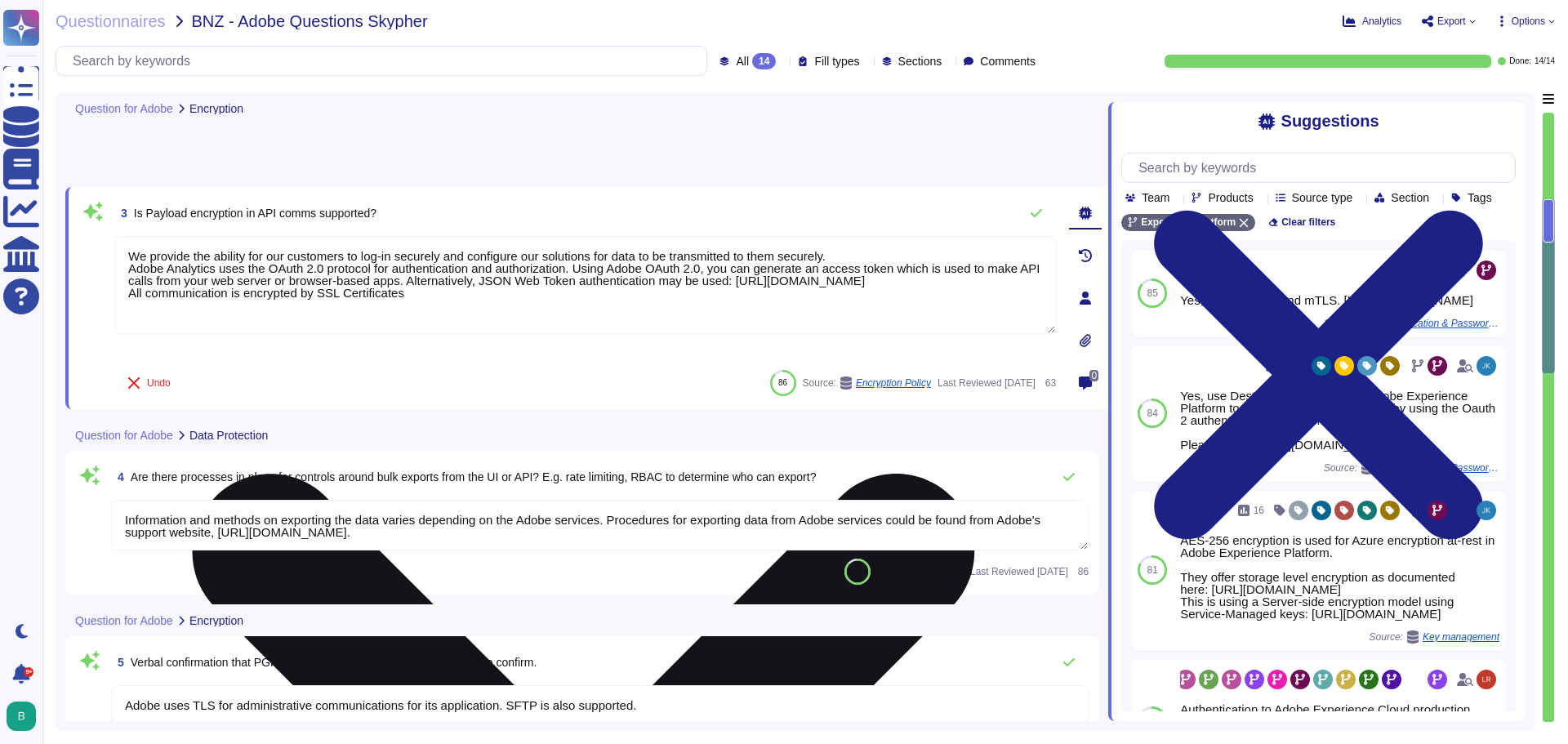
scroll to position [299, 0]
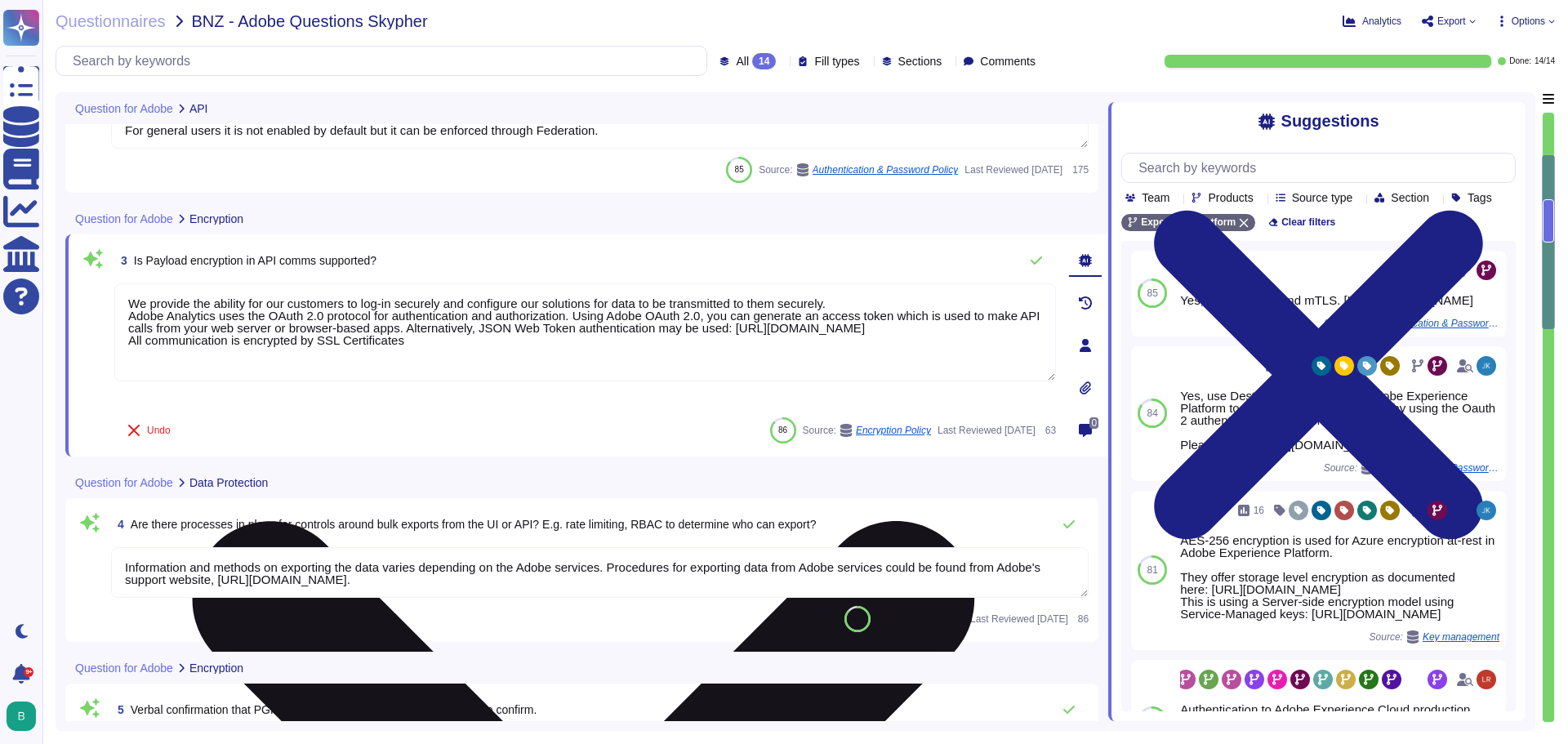
type textarea "Multi-factor authentication (“MFA”) is required prior to obtaining access to Ad…"
click at [530, 378] on textarea "We provide the ability for our customers to log-in securely and configure our s…" at bounding box center [585, 333] width 941 height 98
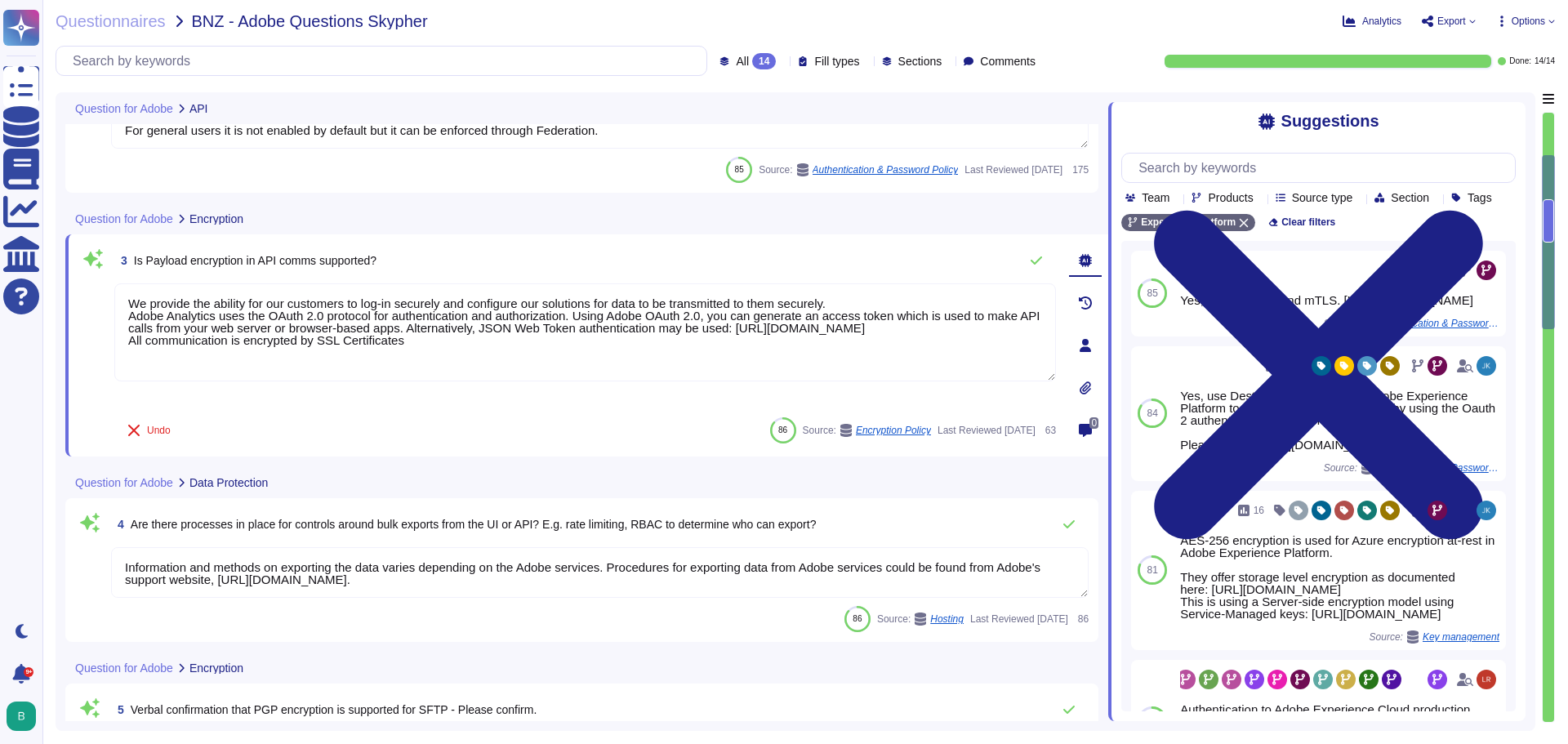
click at [1062, 334] on div "3 Is Payload encryption in API comms supported? We provide the ability for our …" at bounding box center [587, 345] width 1043 height 222
click at [1083, 304] on icon at bounding box center [1085, 303] width 13 height 13
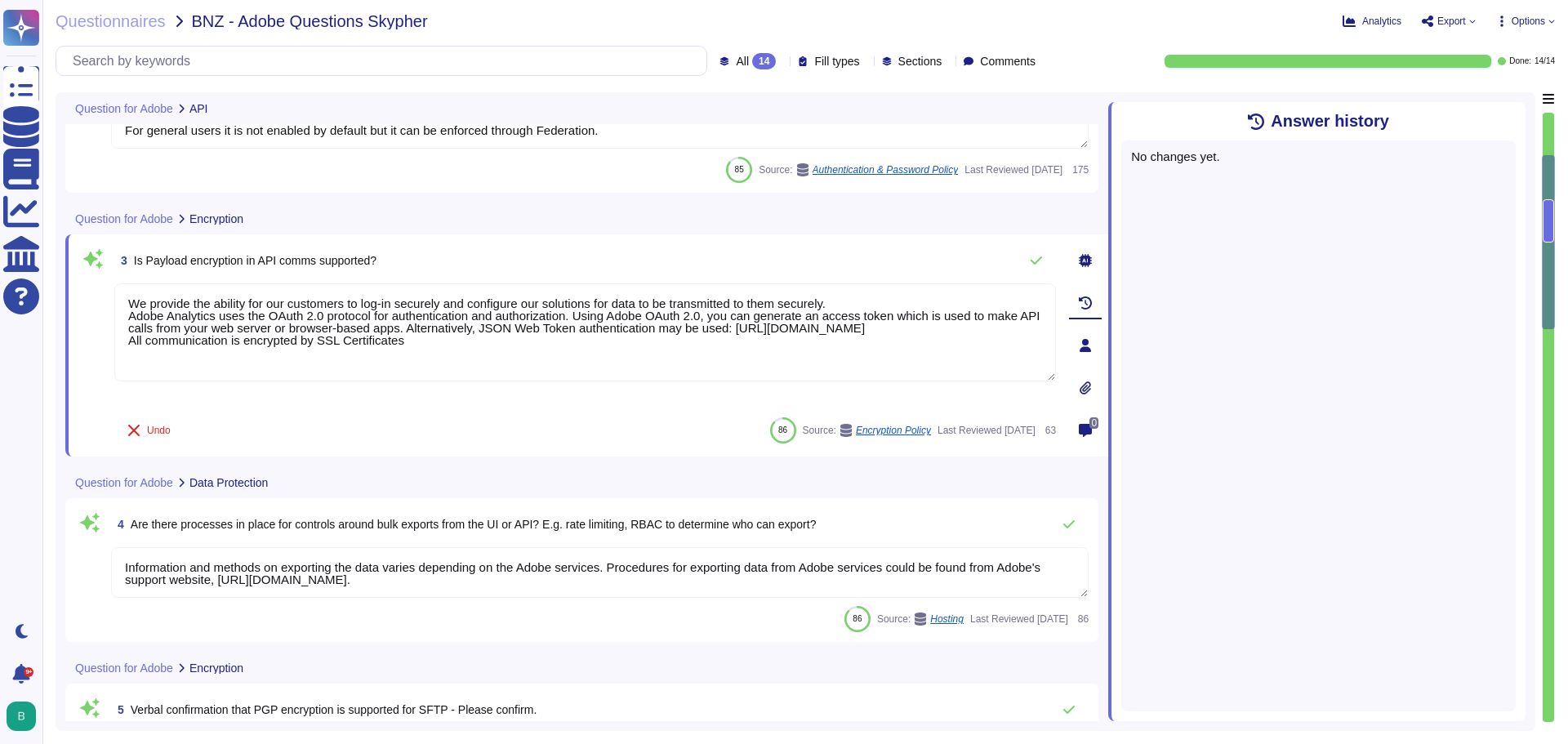
click at [1087, 265] on icon at bounding box center [1085, 260] width 13 height 13
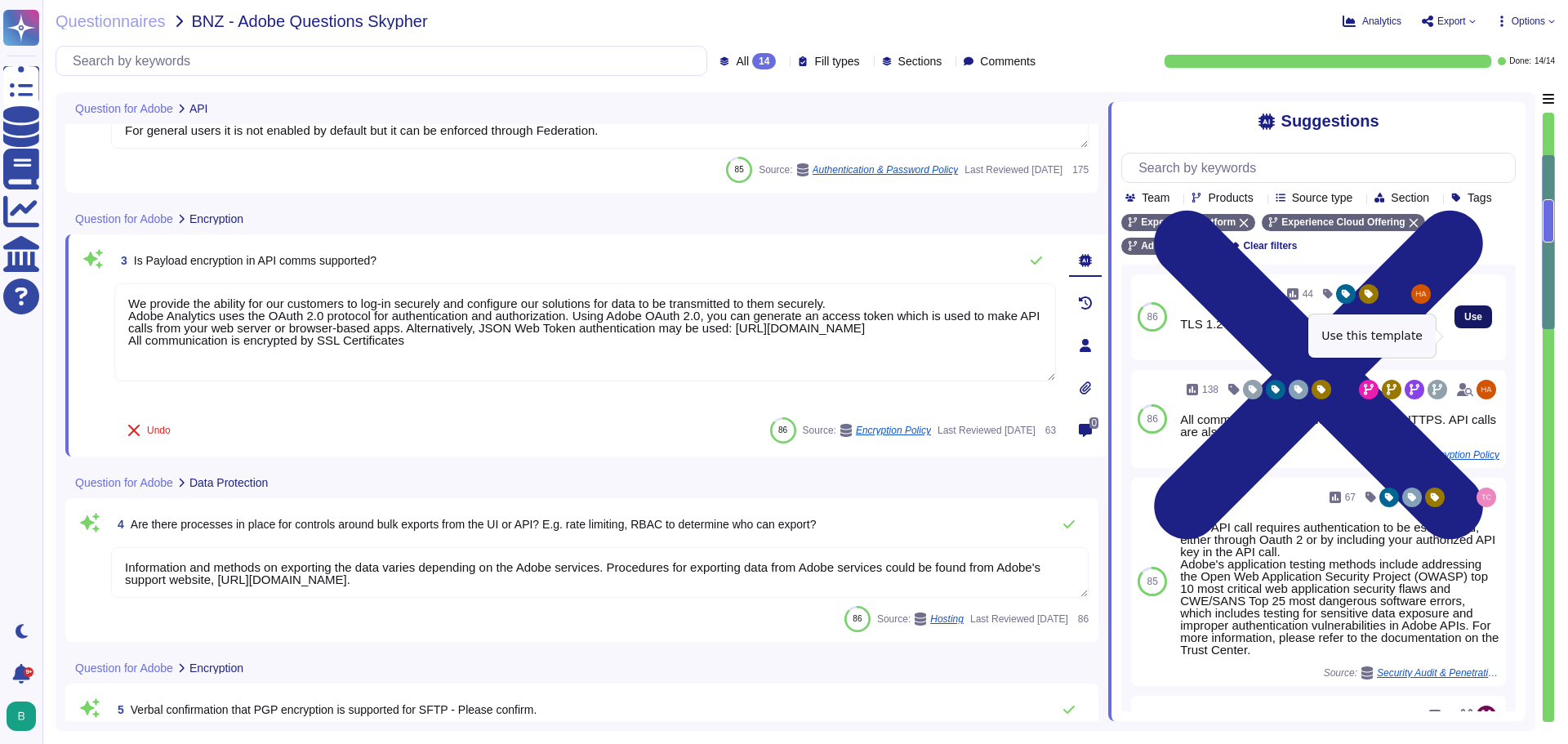
click at [1464, 322] on span "Use" at bounding box center [1473, 317] width 18 height 10
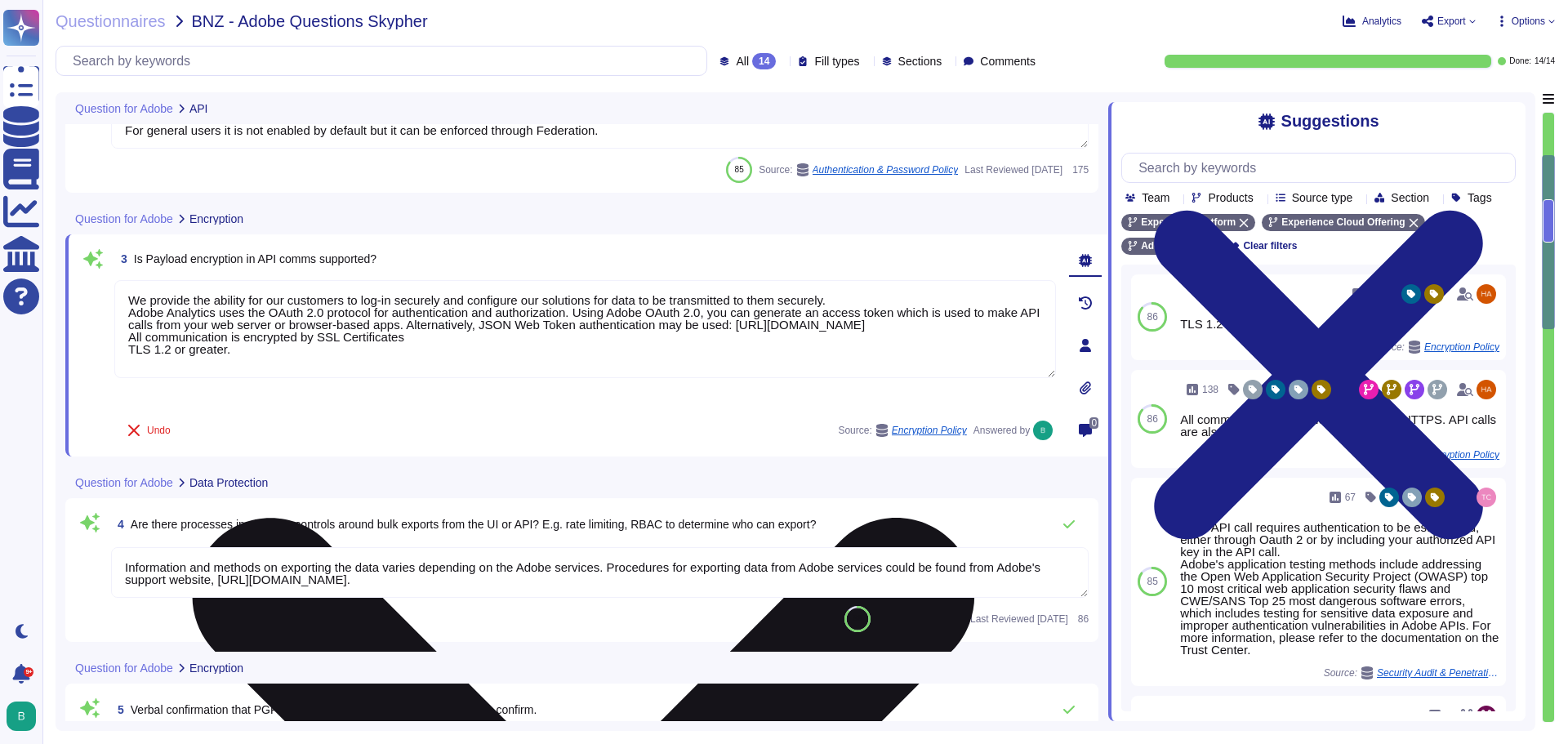
click at [518, 395] on div "We provide the ability for our customers to log-in securely and configure our s…" at bounding box center [585, 343] width 941 height 127
click at [266, 380] on div "We provide the ability for our customers to log-in securely and configure our s…" at bounding box center [585, 343] width 941 height 127
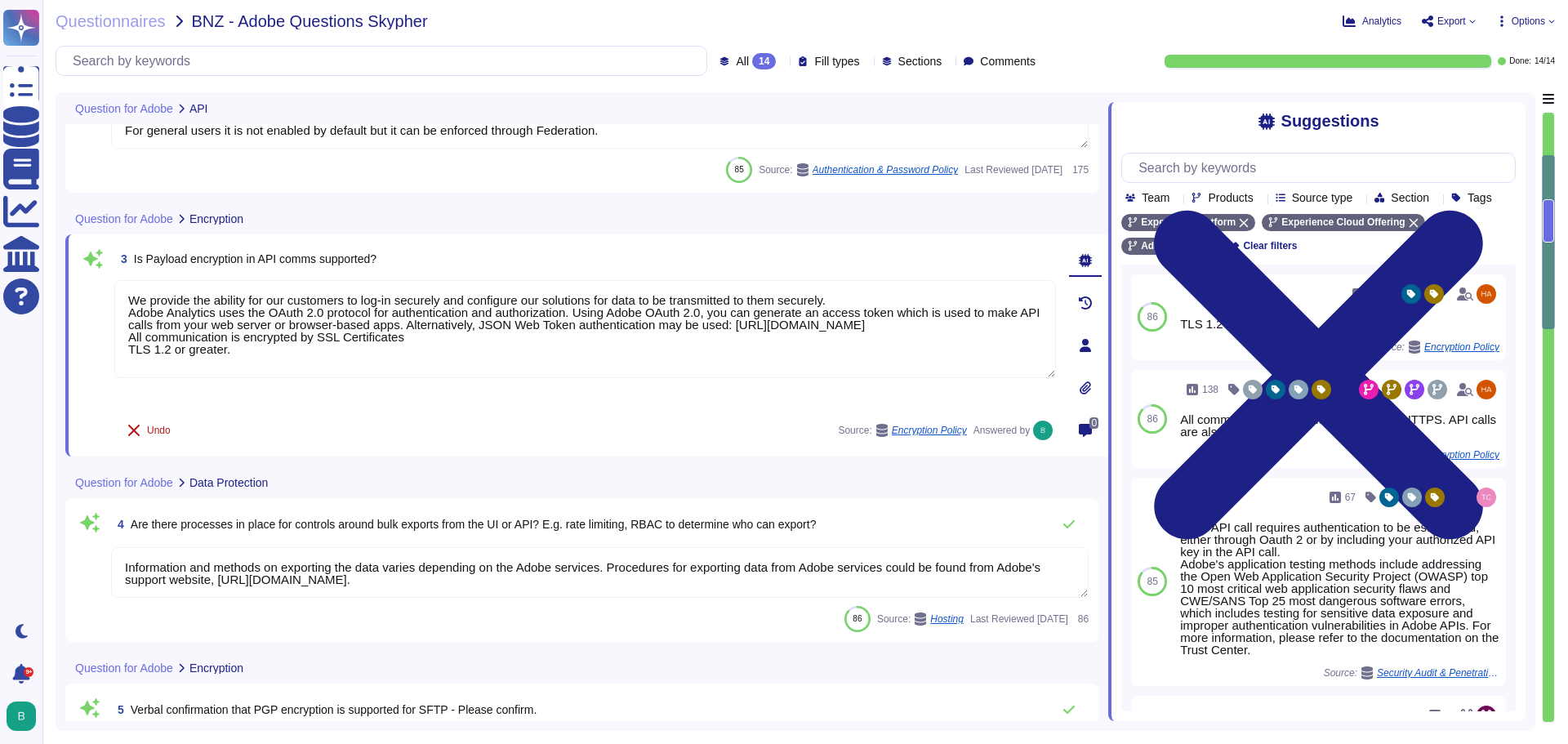
click at [150, 426] on span "Undo" at bounding box center [159, 431] width 23 height 10
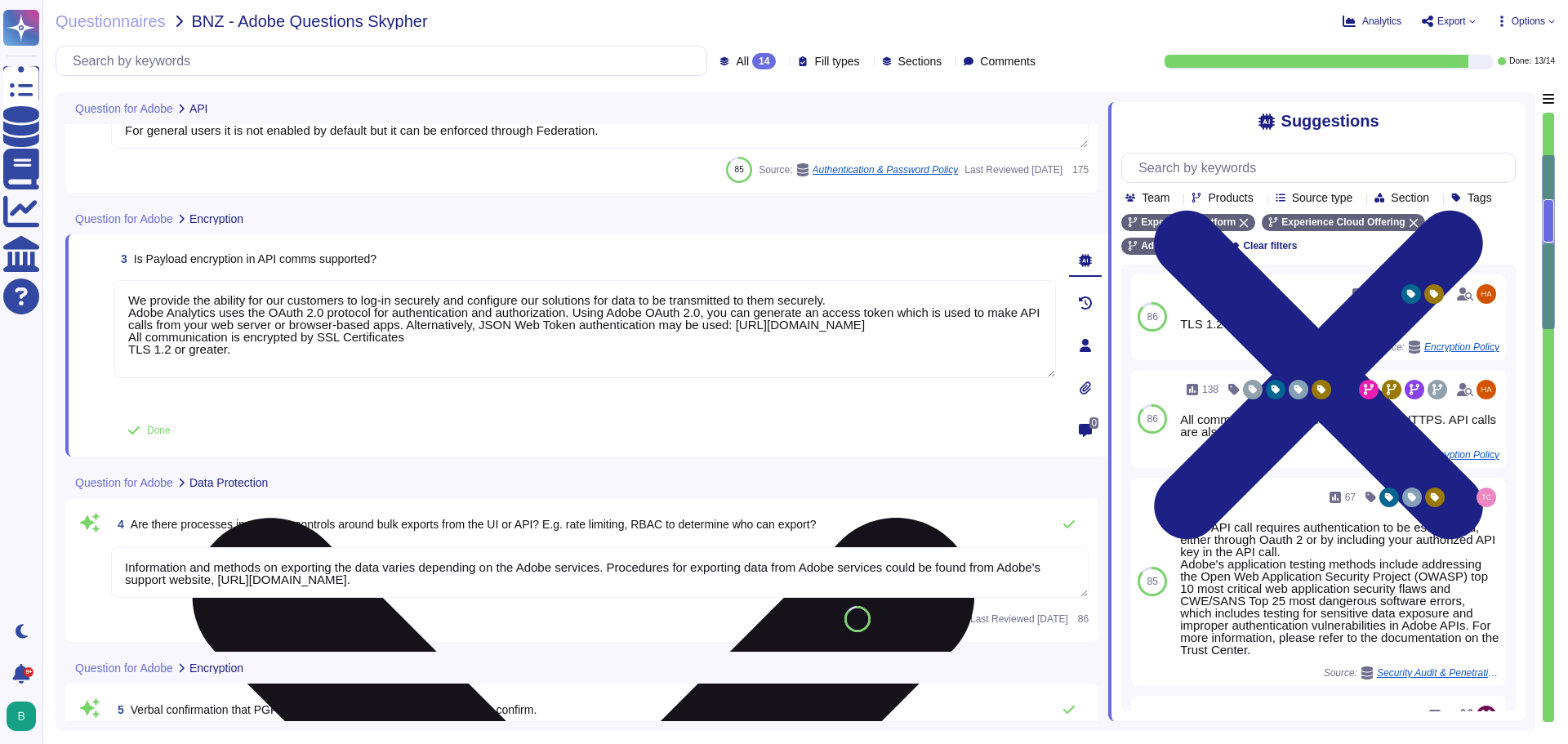
drag, startPoint x: 244, startPoint y: 345, endPoint x: 121, endPoint y: 291, distance: 134.3
click at [121, 291] on textarea "We provide the ability for our customers to log-in securely and configure our s…" at bounding box center [585, 329] width 941 height 98
paste textarea "Yes, in Adobe Journey Optimizer (AJO), payload encryption in API communications…"
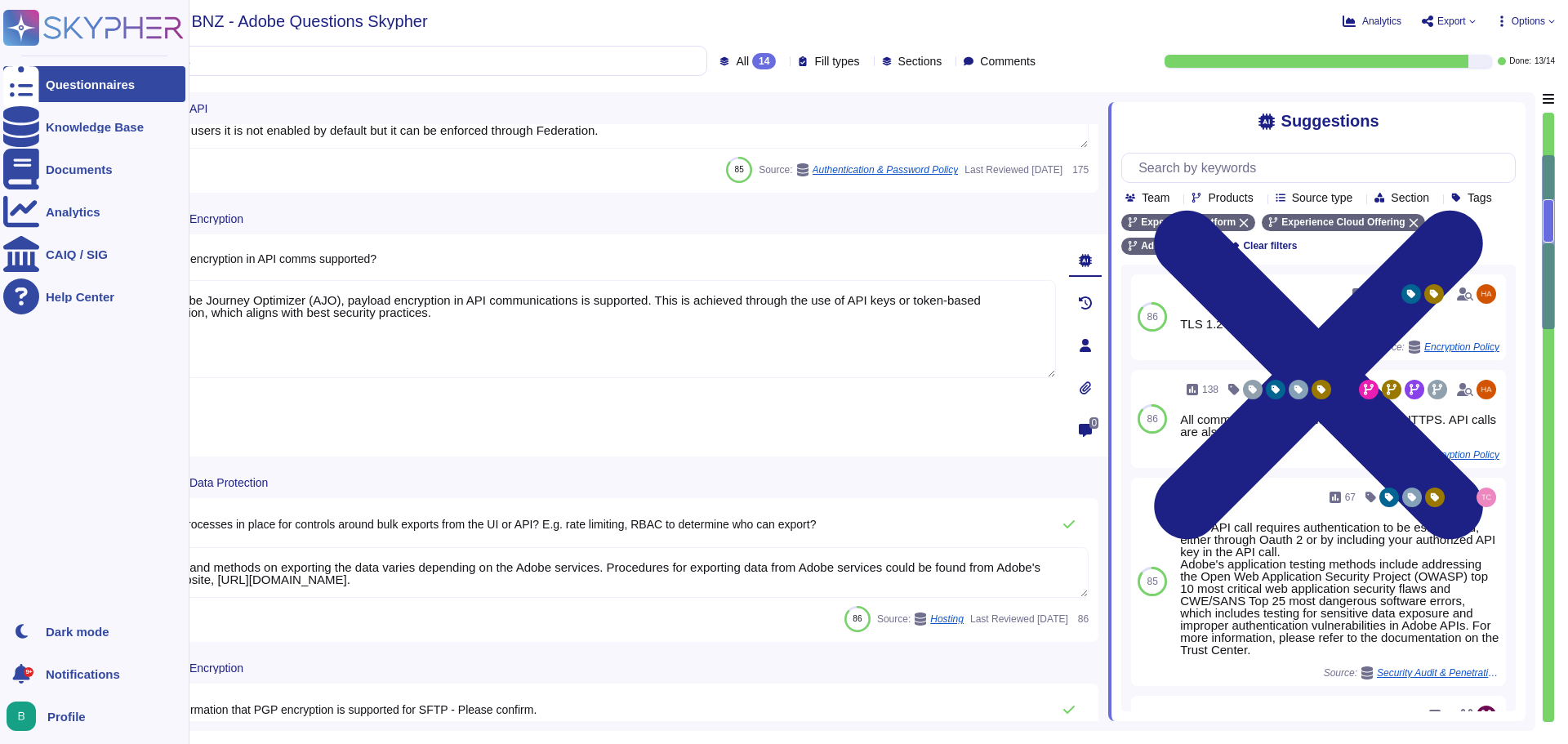
type textarea "Yes, in Adobe Journey Optimizer (AJO), payload encryption in API communications…"
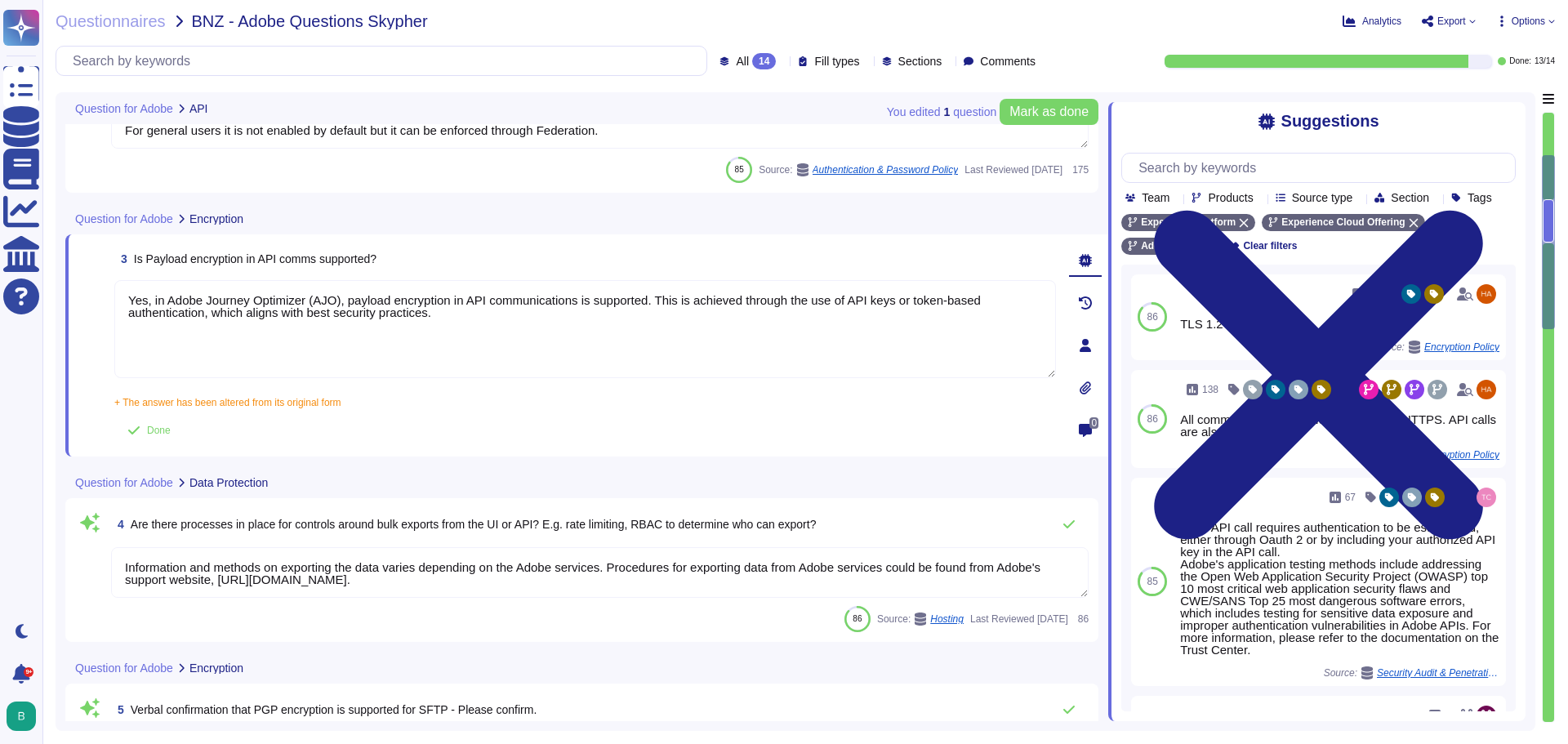
click at [672, 425] on div "Done" at bounding box center [585, 430] width 941 height 32
click at [673, 424] on div "Done" at bounding box center [585, 430] width 941 height 32
click at [144, 431] on button "Done" at bounding box center [149, 430] width 69 height 32
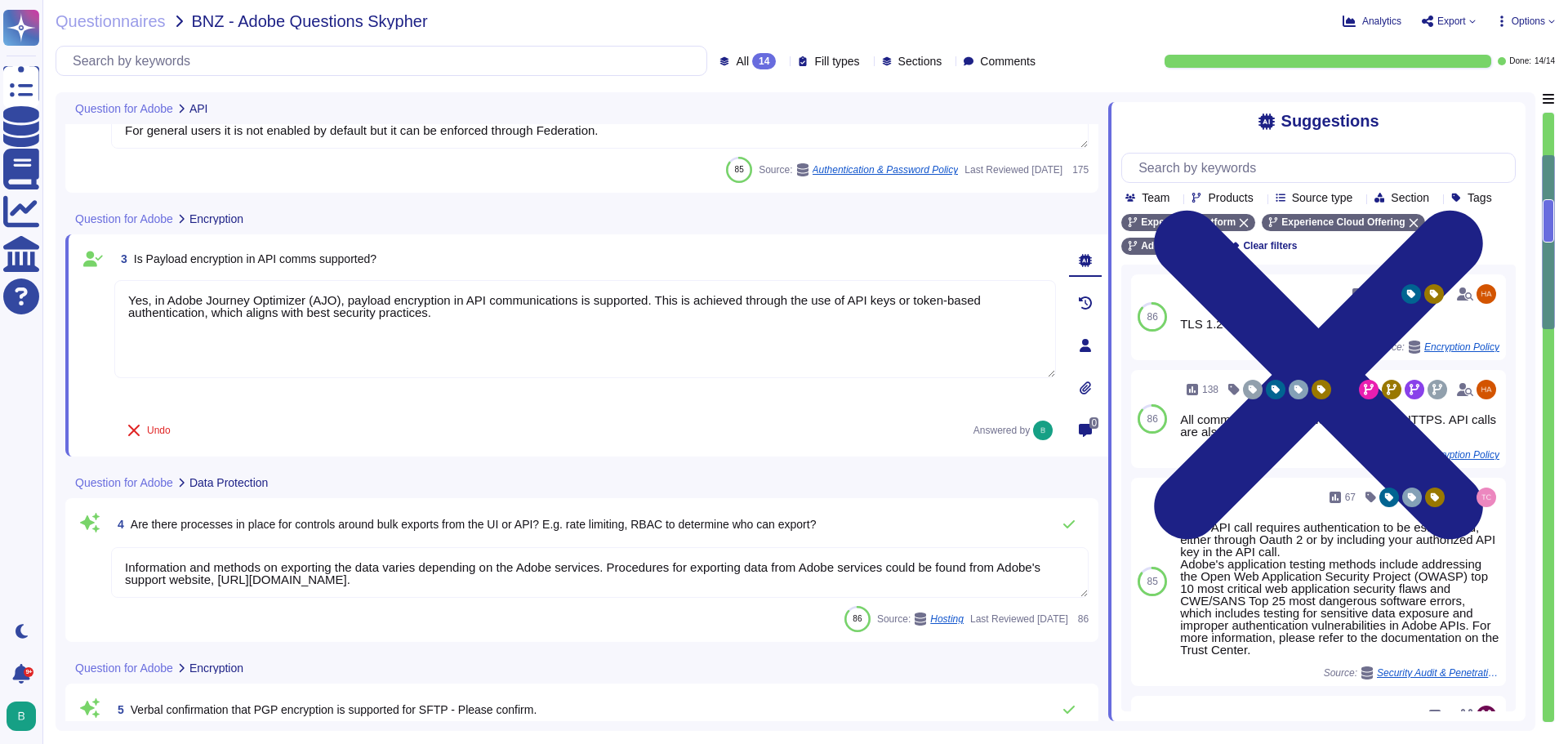
click at [525, 432] on div "Undo Answered by" at bounding box center [585, 430] width 941 height 32
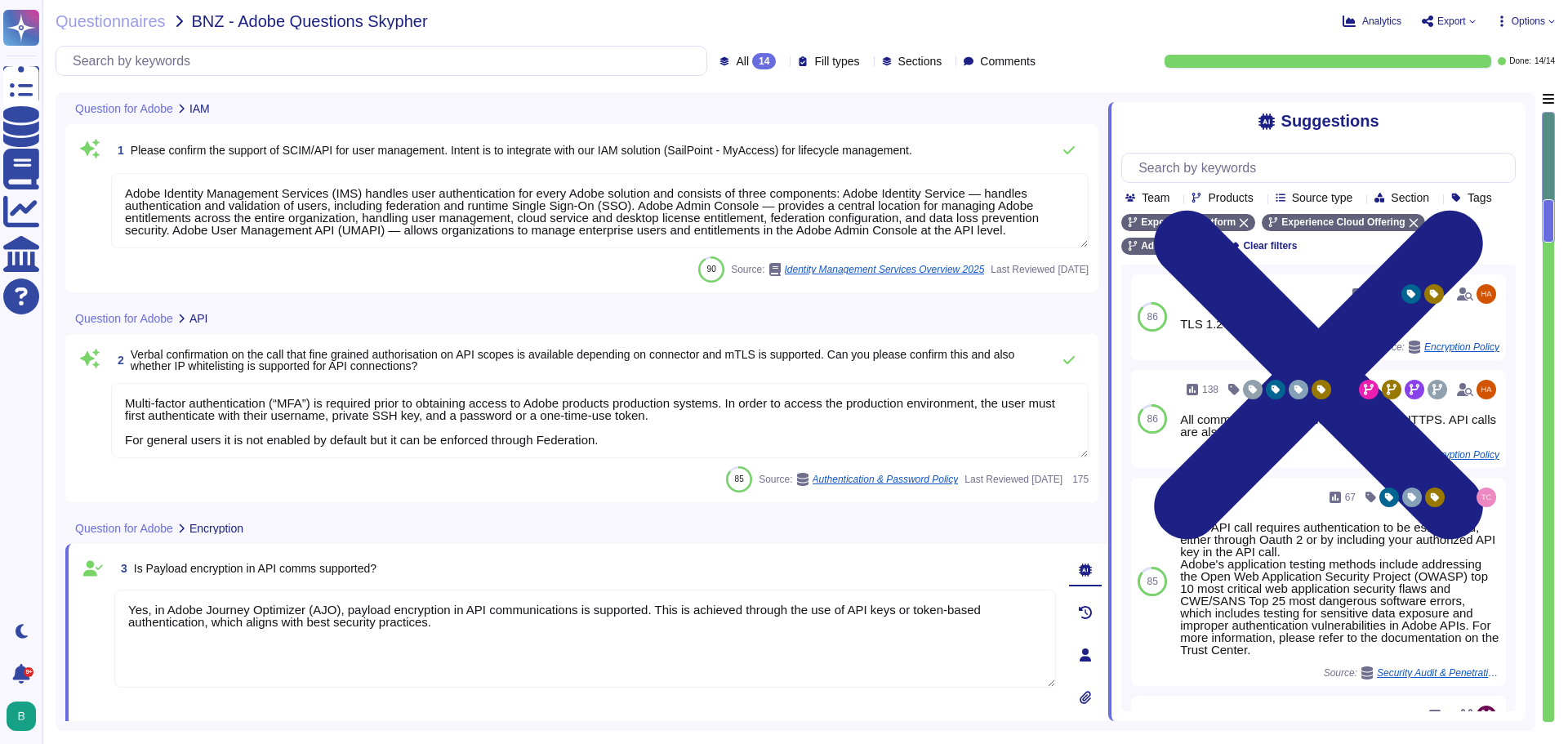
type textarea "Adobe Identity Management Services (IMS) handles user authentication for every …"
click at [572, 437] on textarea "Multi-factor authentication (“MFA”) is required prior to obtaining access to Ad…" at bounding box center [600, 421] width 978 height 75
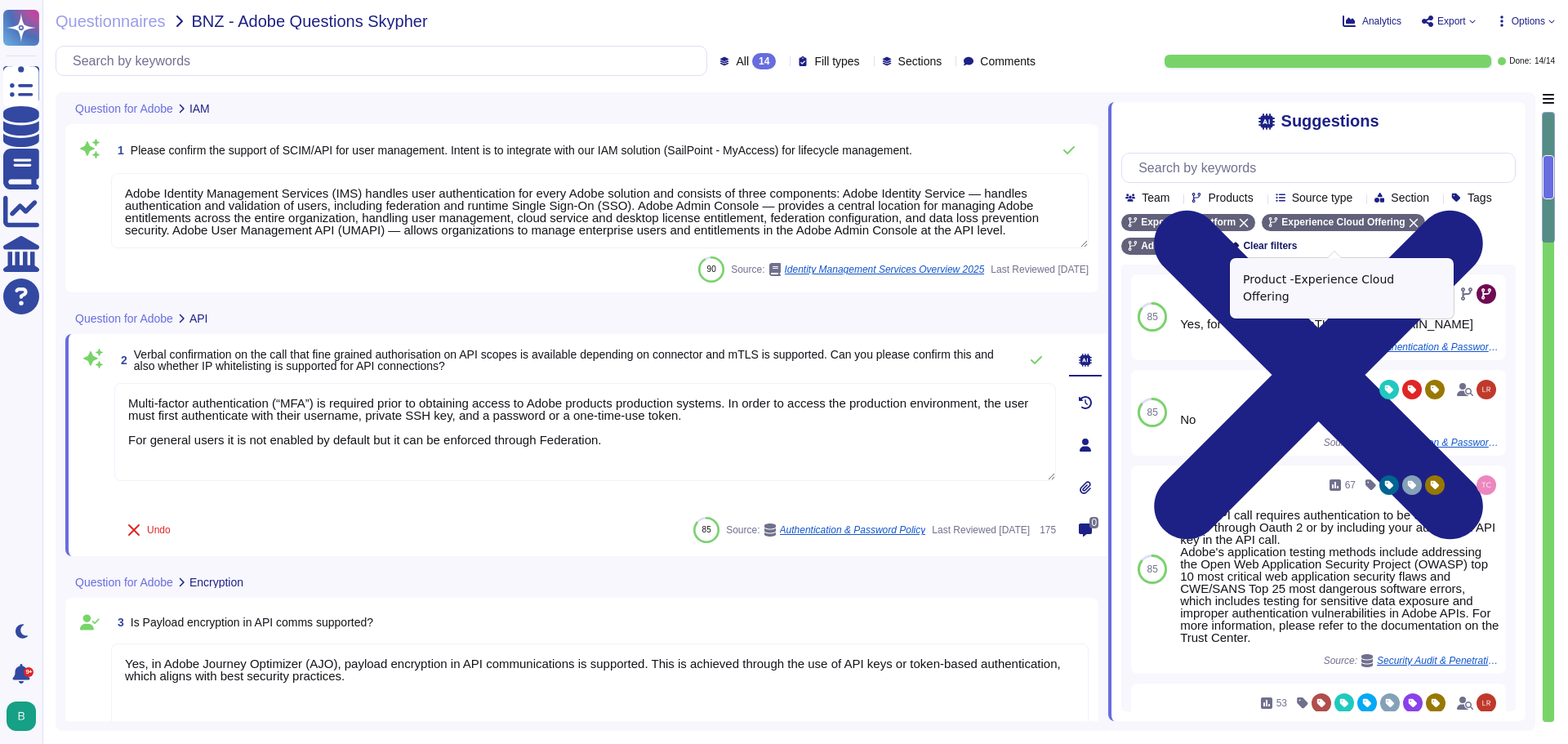
click at [1408, 228] on icon at bounding box center [1413, 223] width 10 height 10
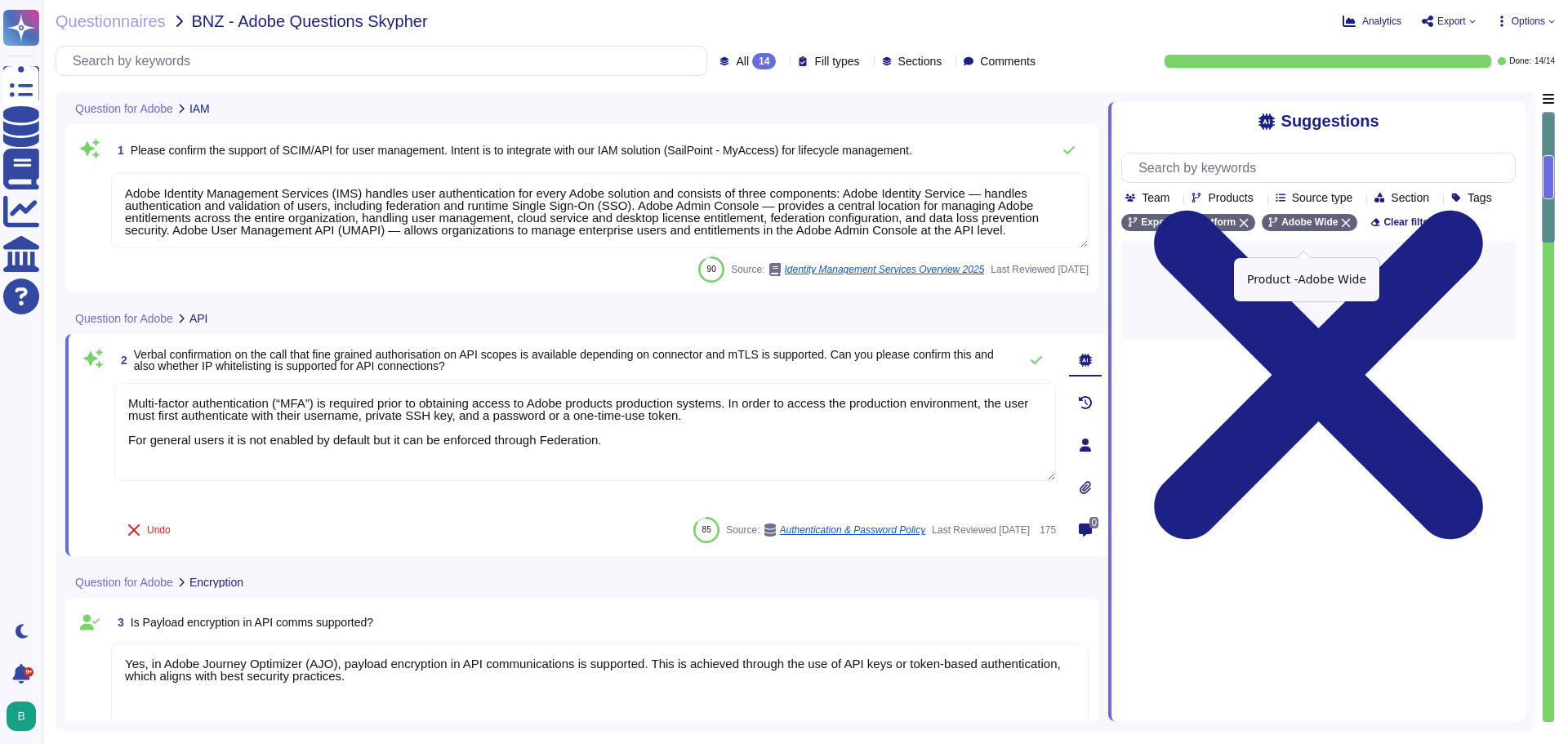
click at [1341, 228] on icon at bounding box center [1346, 223] width 10 height 10
click at [1154, 115] on div "Suggestions" at bounding box center [1319, 121] width 394 height 19
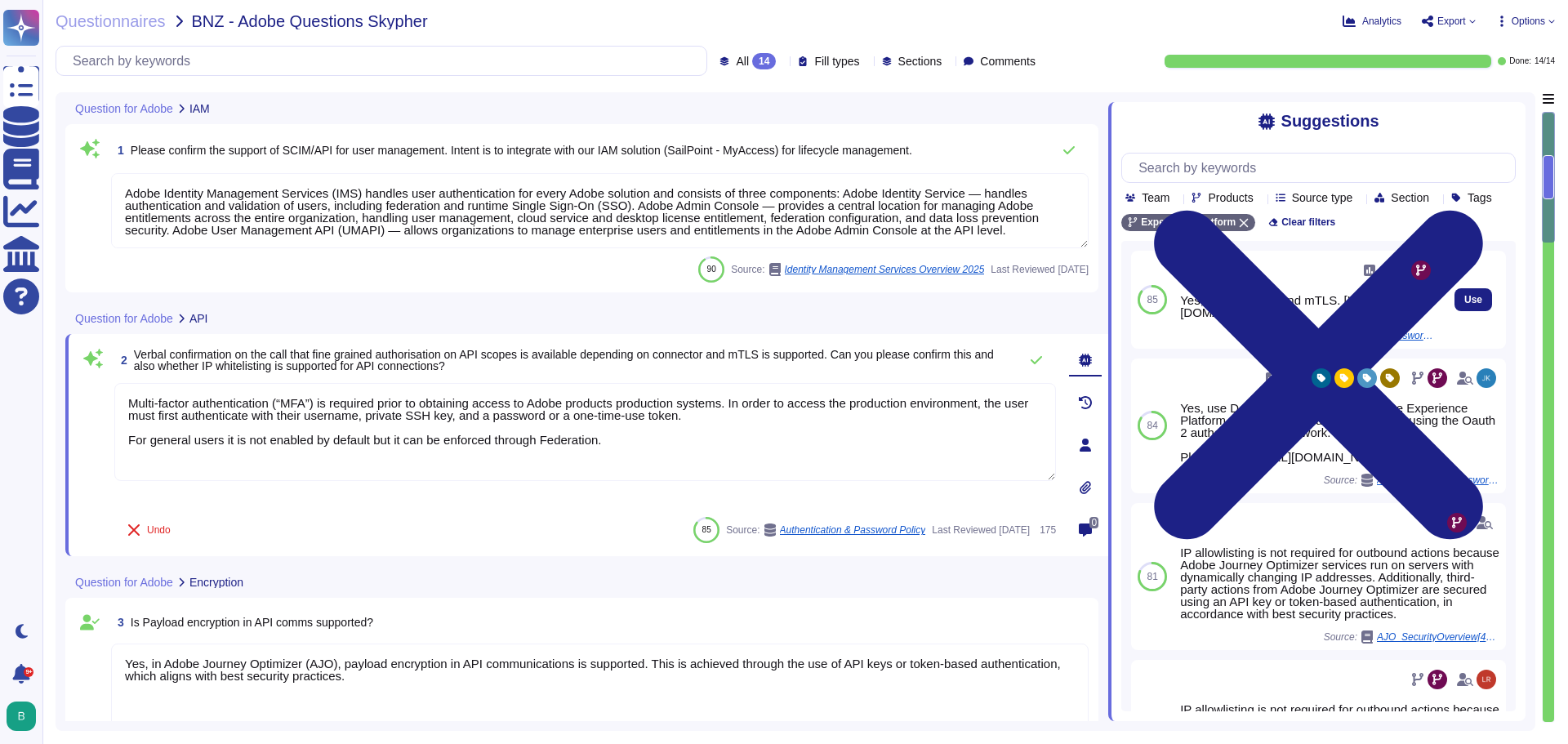
drag, startPoint x: 1252, startPoint y: 360, endPoint x: 1177, endPoint y: 321, distance: 84.5
click at [1177, 321] on div "0 Yes, for oAuth 2.0 and mTLS. [URL][DOMAIN_NAME] Source: Authentication & Pass…" at bounding box center [1306, 300] width 267 height 98
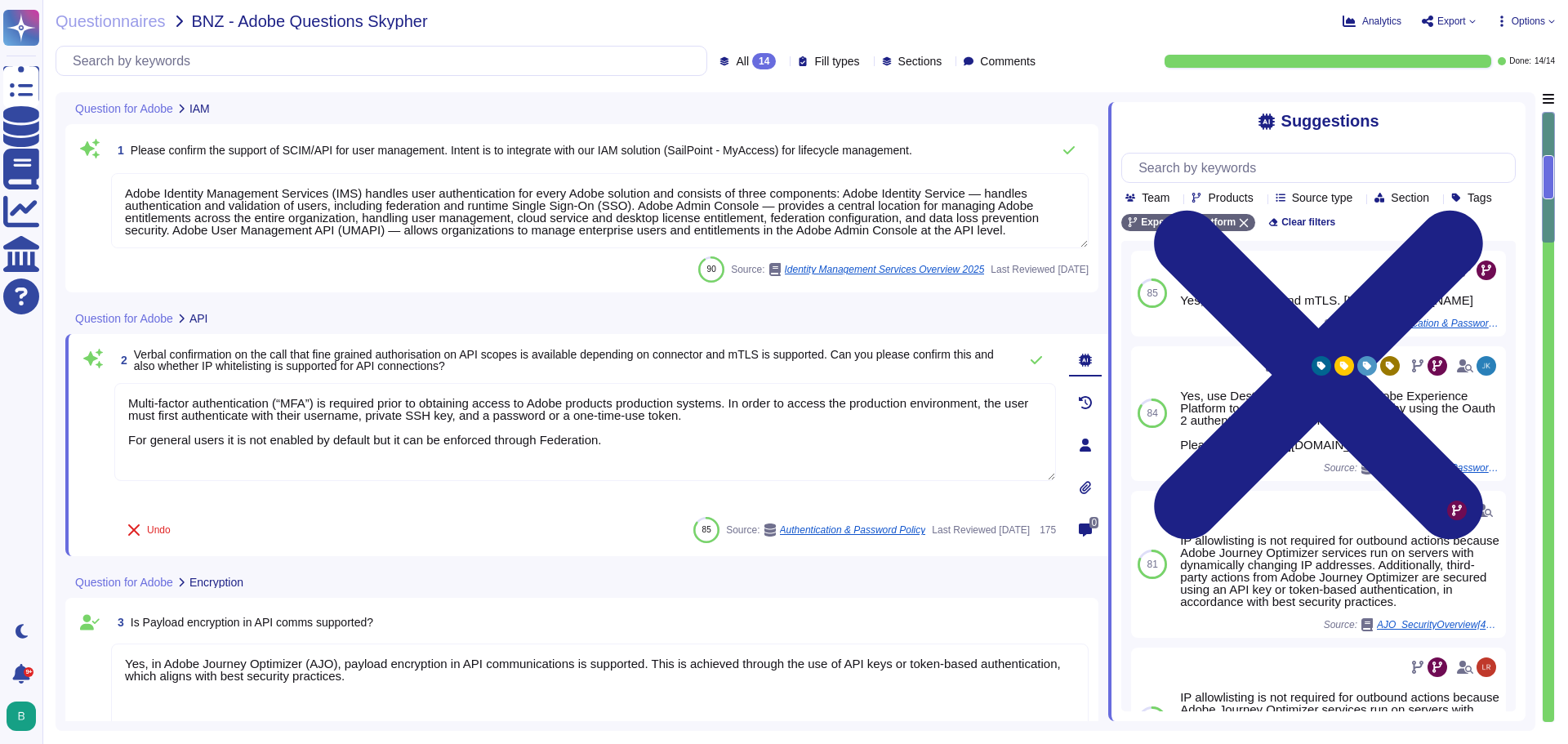
copy div "Yes, for oAuth 2.0 and mTLS. [URL][DOMAIN_NAME]"
click at [339, 689] on textarea "Yes, in Adobe Journey Optimizer (AJO), payload encryption in API communications…" at bounding box center [600, 692] width 978 height 96
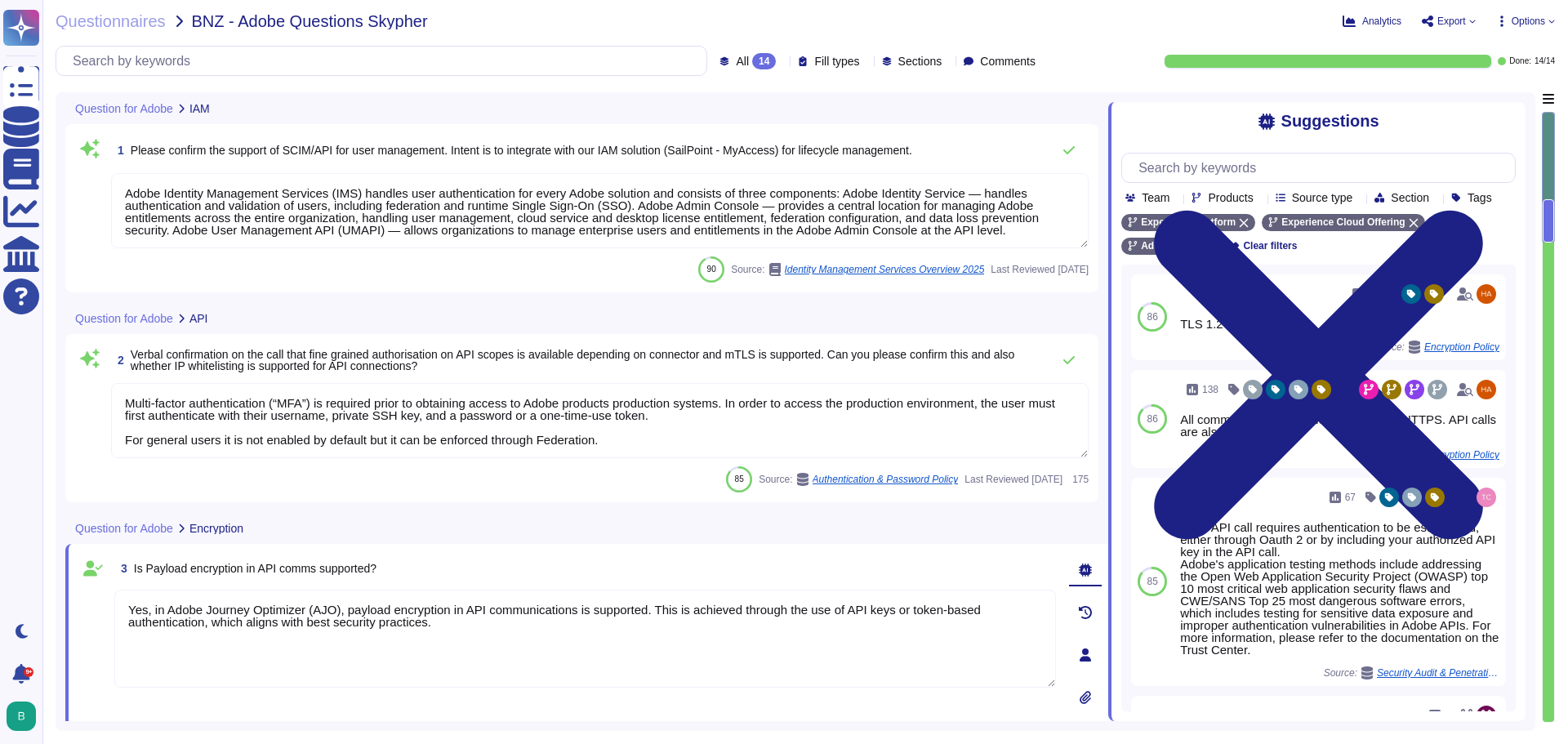
click at [61, 500] on div "Question for Adobe IAM 1 Please confirm the support of SCIM/API for user manage…" at bounding box center [796, 411] width 1480 height 638
click at [116, 17] on span "Questionnaires" at bounding box center [111, 22] width 111 height 17
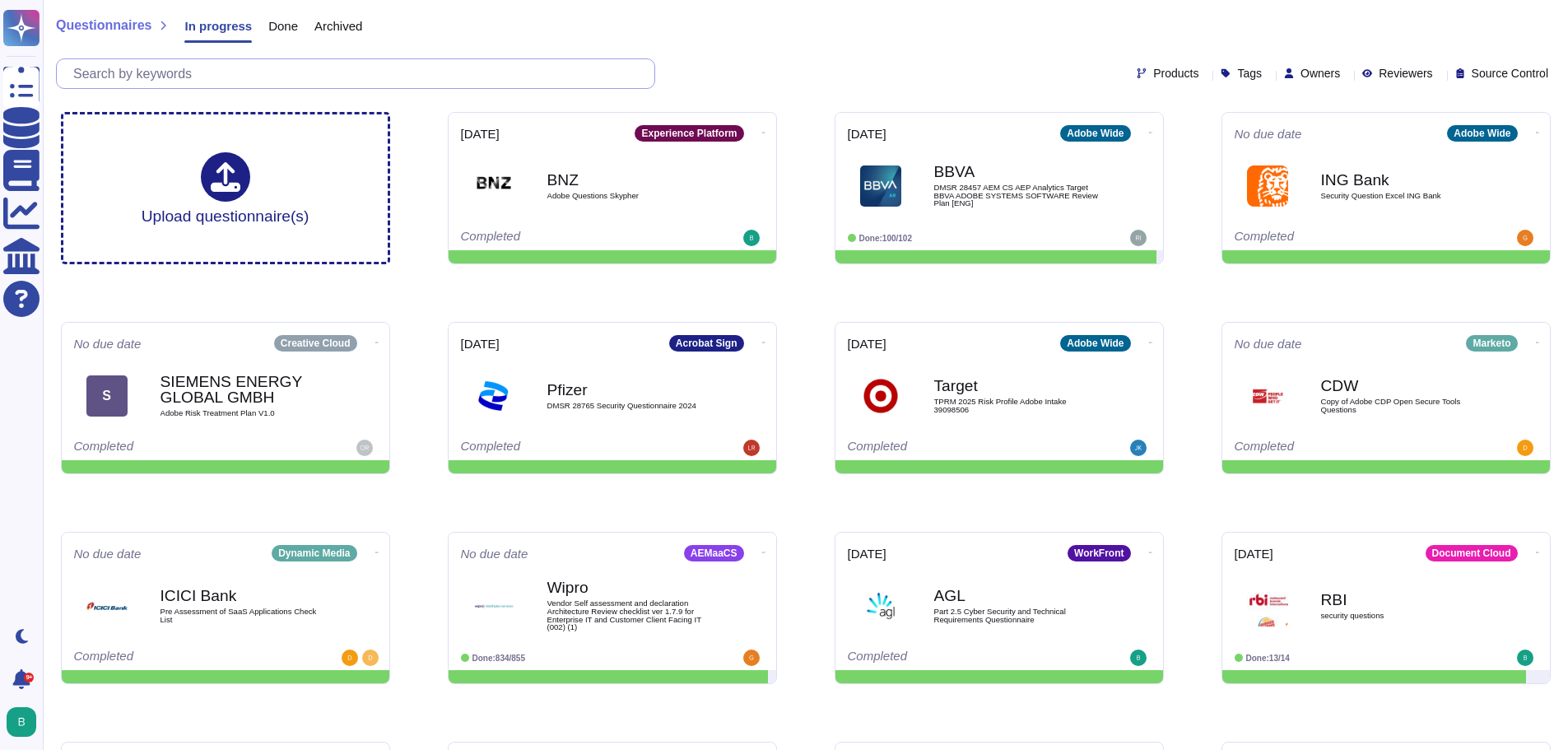
click at [236, 80] on input "text" at bounding box center [360, 74] width 589 height 28
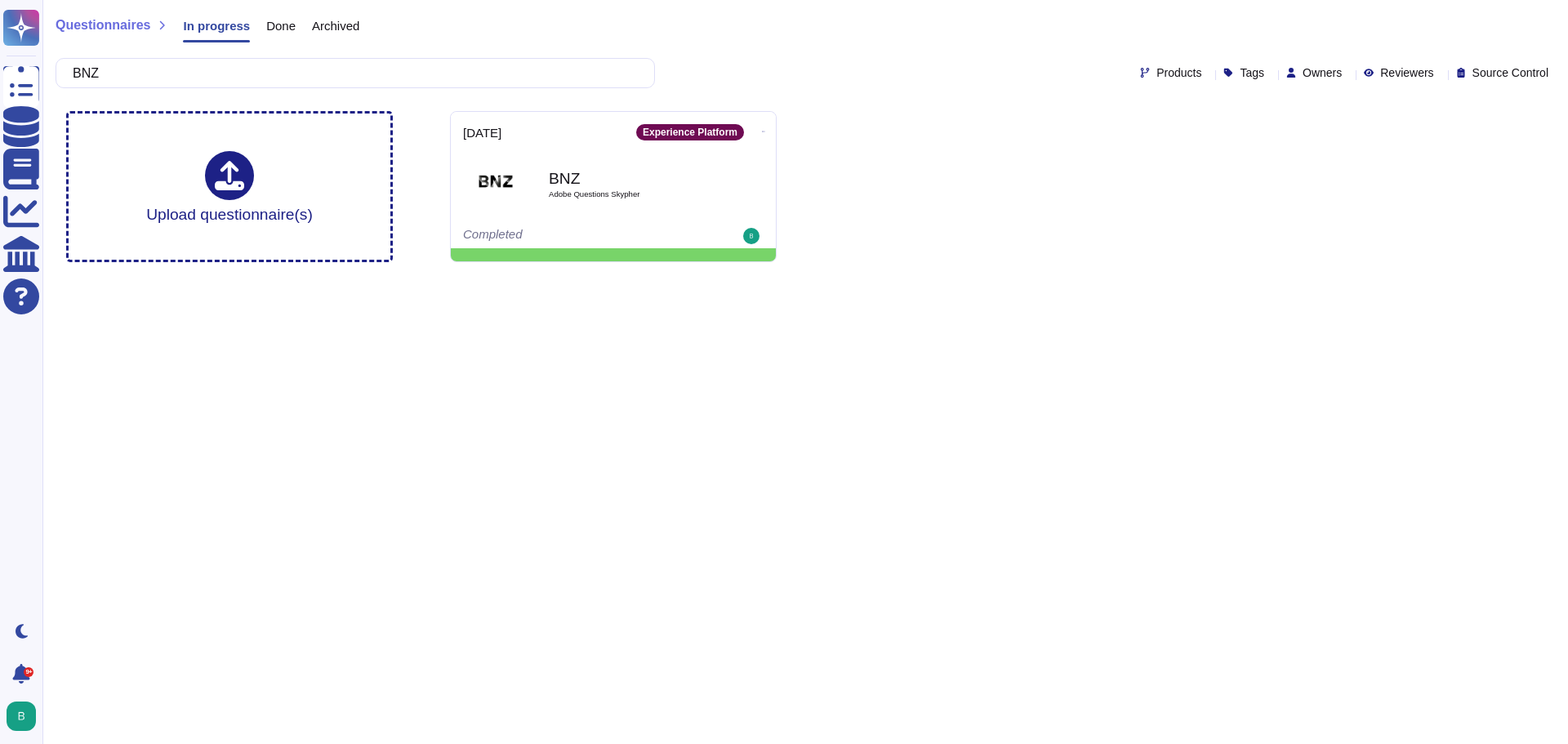
type input "BNZ"
click at [327, 27] on span "Archived" at bounding box center [335, 26] width 47 height 12
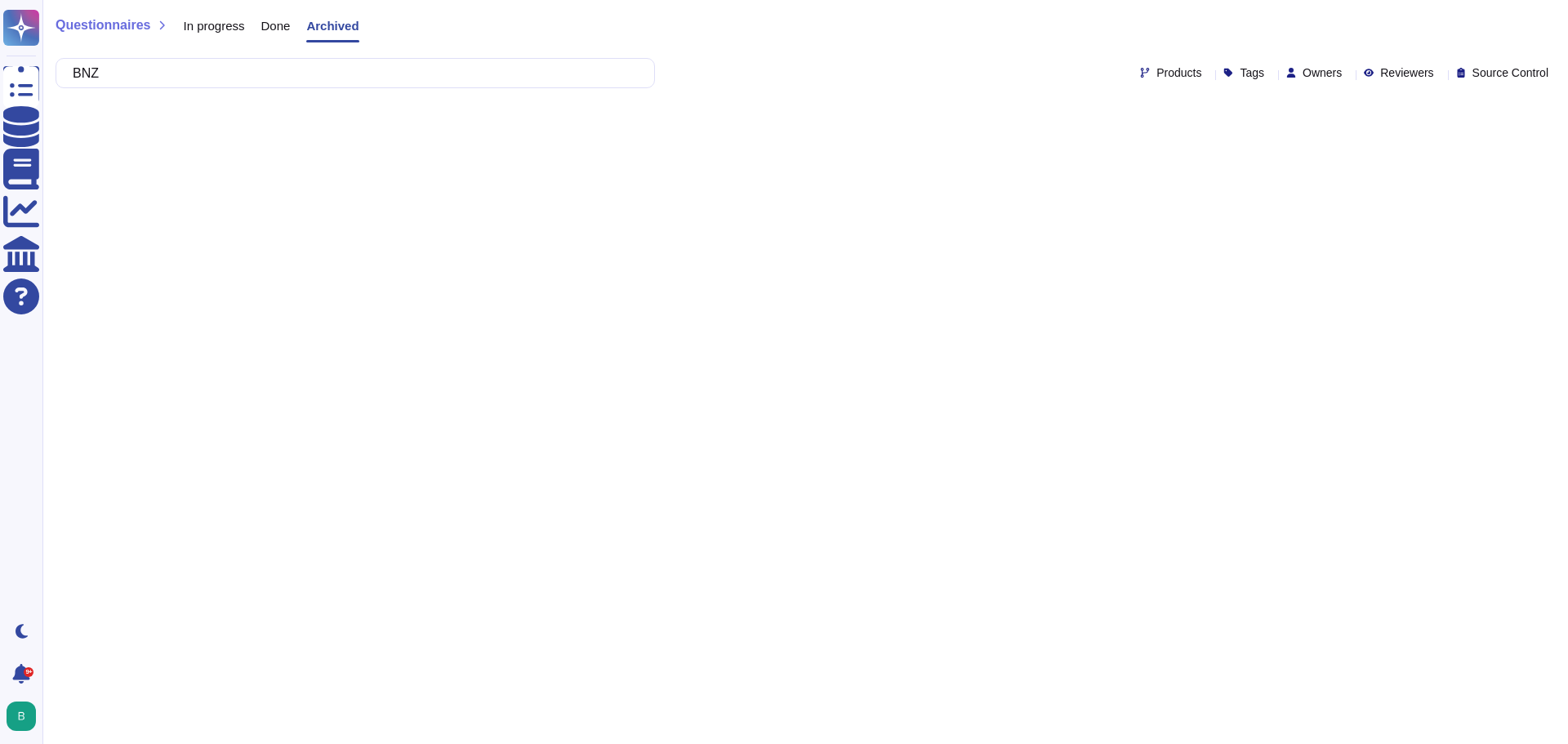
click at [269, 27] on span "Done" at bounding box center [275, 26] width 29 height 12
click at [116, 27] on span "Questionnaires" at bounding box center [103, 26] width 95 height 13
click at [191, 26] on span "In progress" at bounding box center [214, 26] width 62 height 12
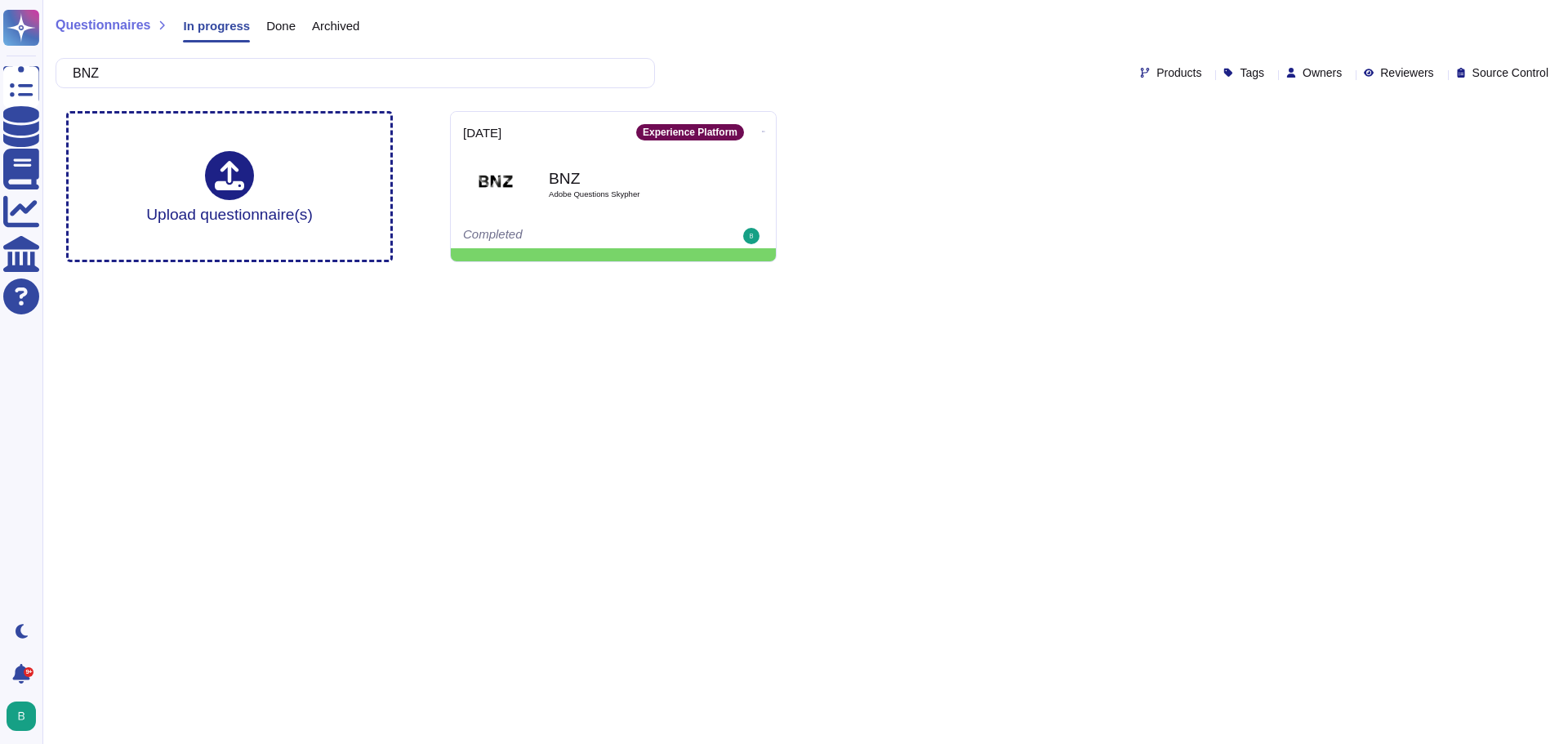
click at [545, 37] on div "Questionnaires In progress Done Archived" at bounding box center [805, 29] width 1499 height 32
